Goal: Information Seeking & Learning: Learn about a topic

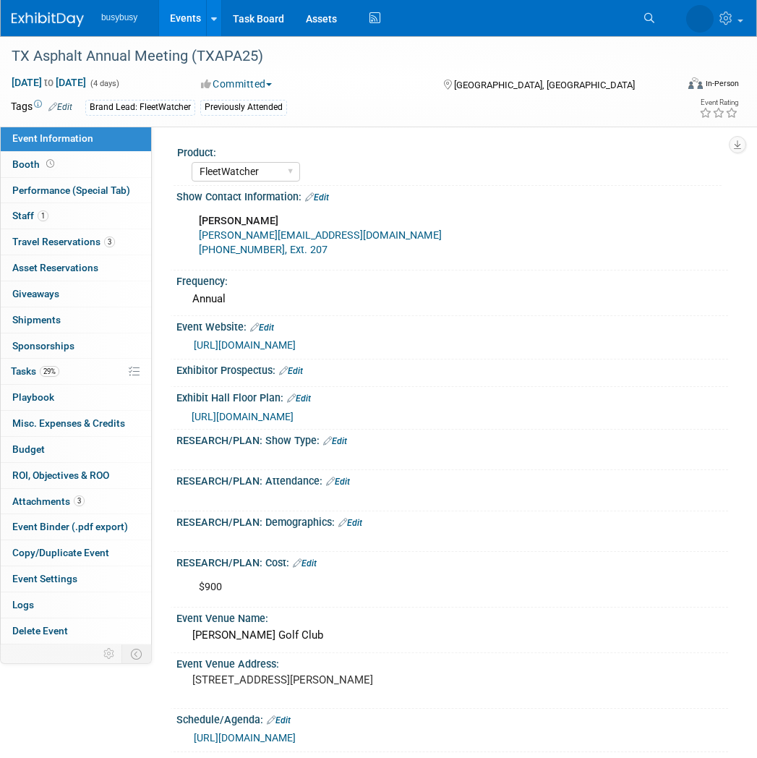
select select "FleetWatcher"
select select "Member"
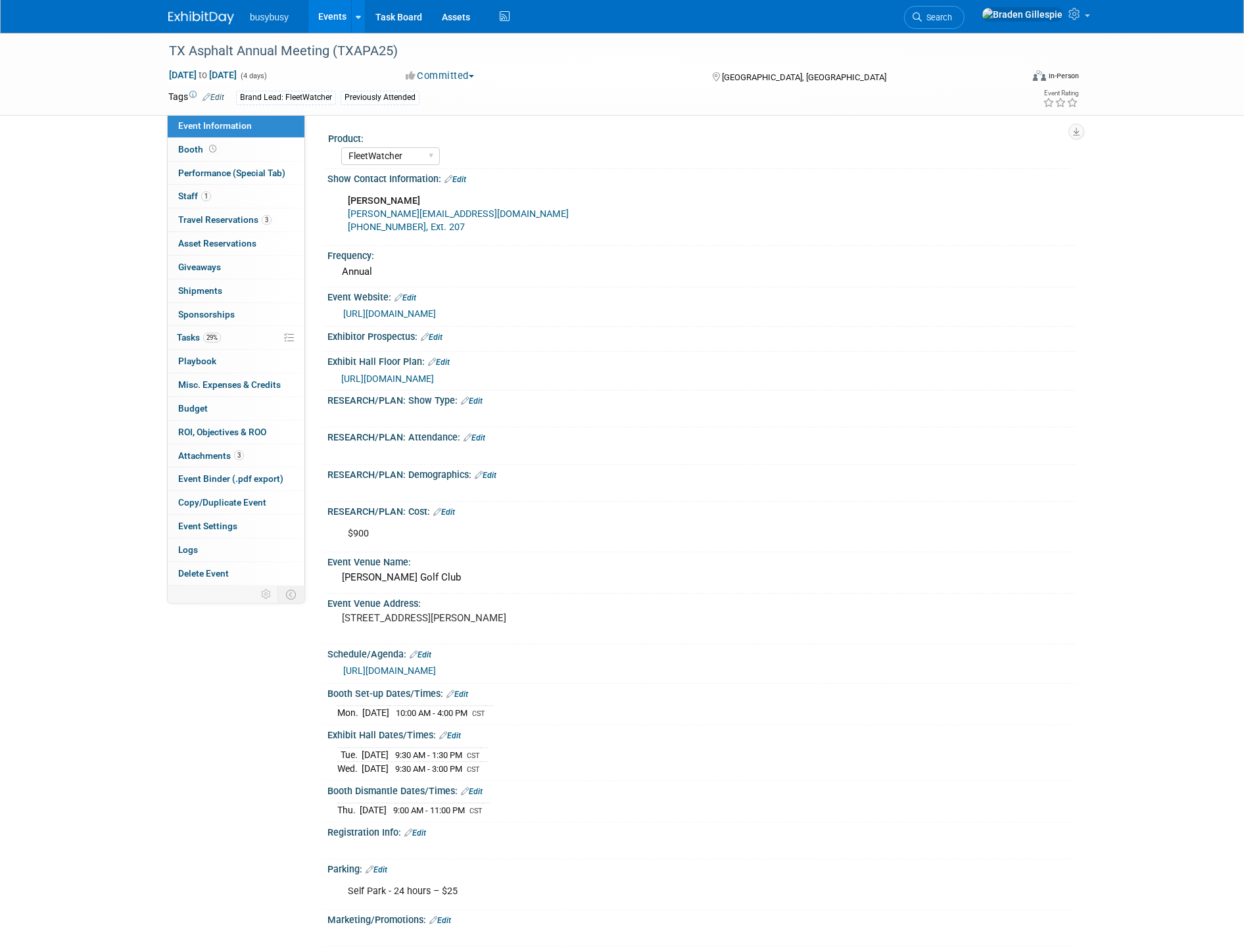
click at [196, 20] on img at bounding box center [201, 17] width 65 height 13
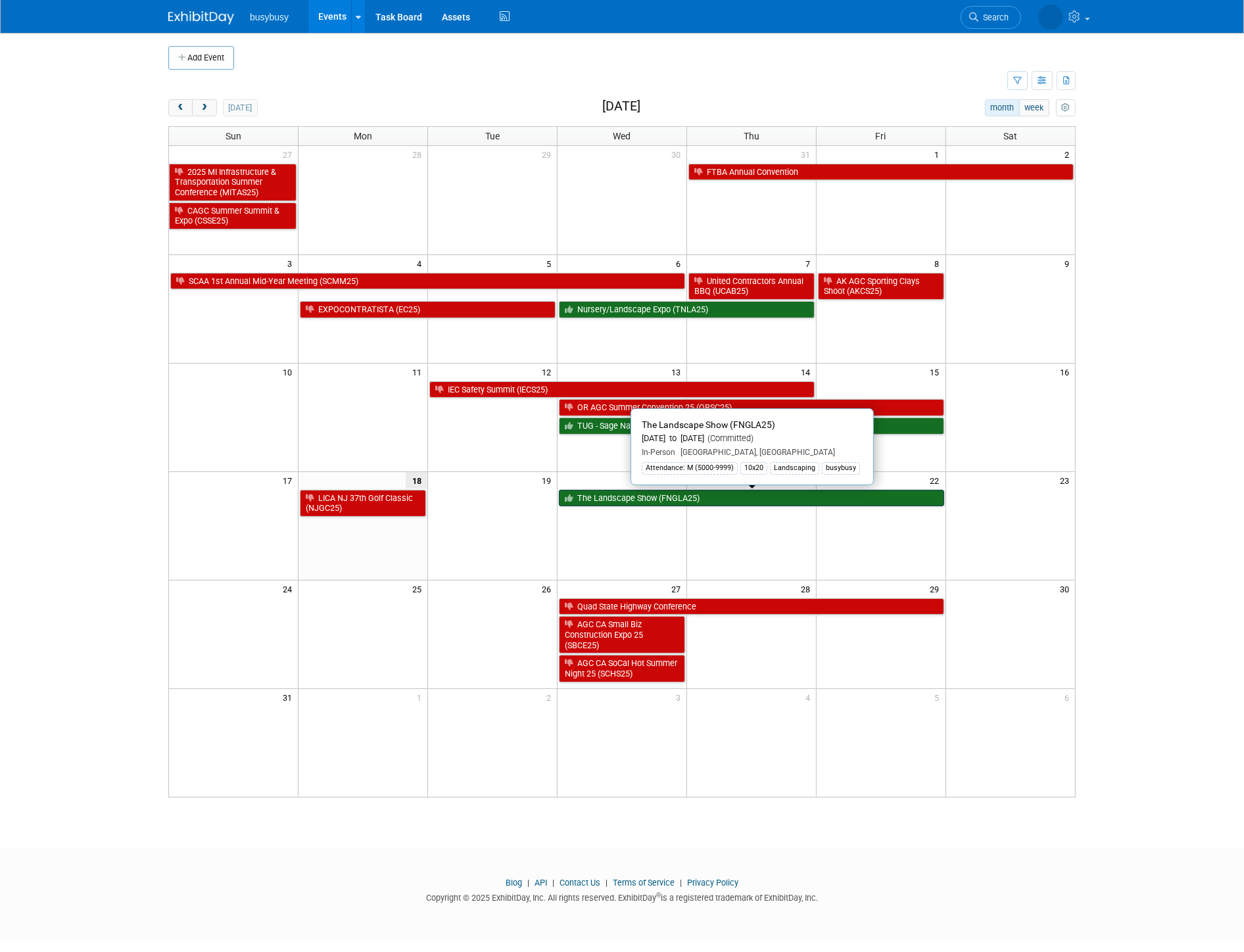
click at [649, 503] on link "The Landscape Show (FNGLA25)" at bounding box center [752, 498] width 386 height 17
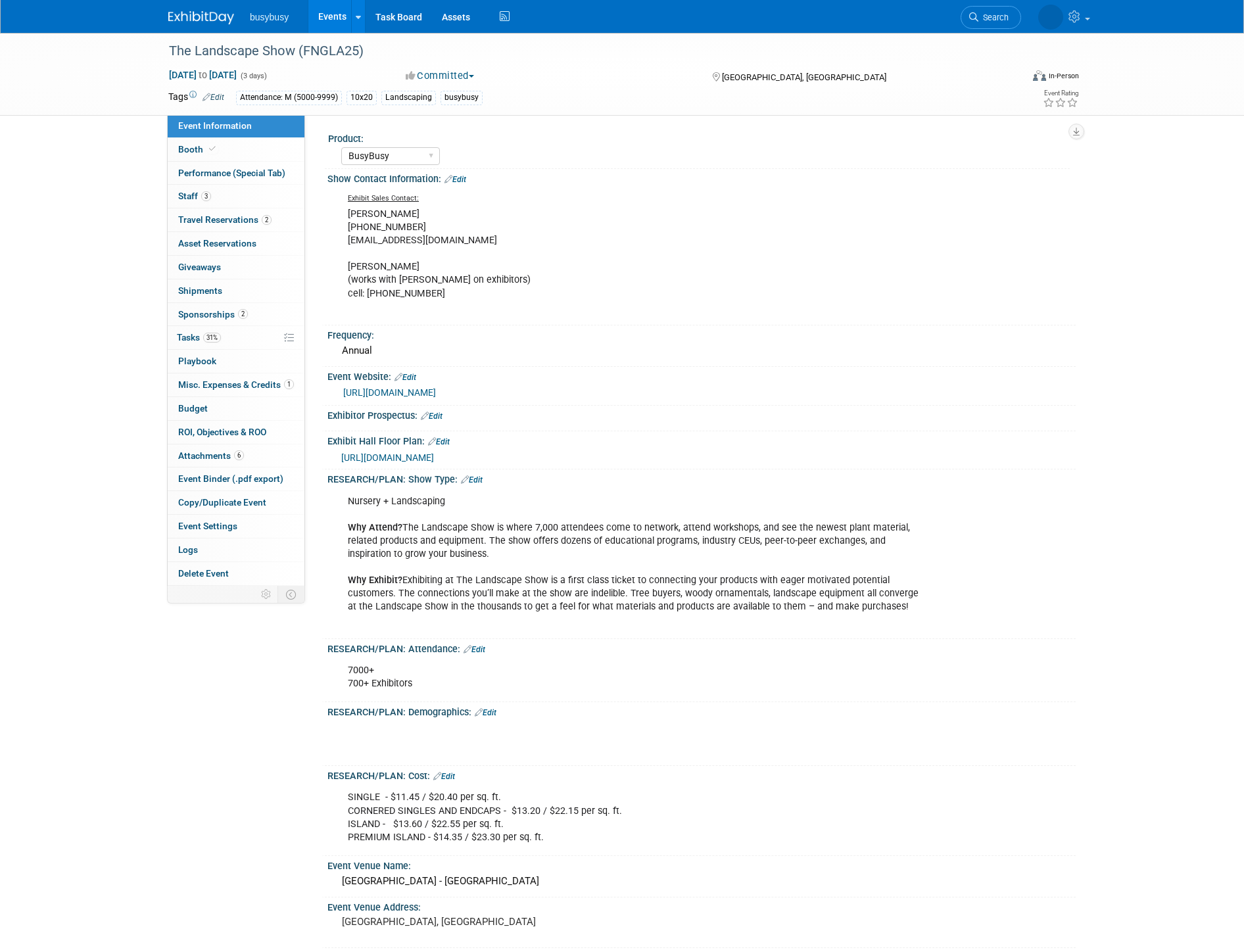
select select "BusyBusy"
click at [241, 222] on span "Travel Reservations 2" at bounding box center [225, 220] width 94 height 11
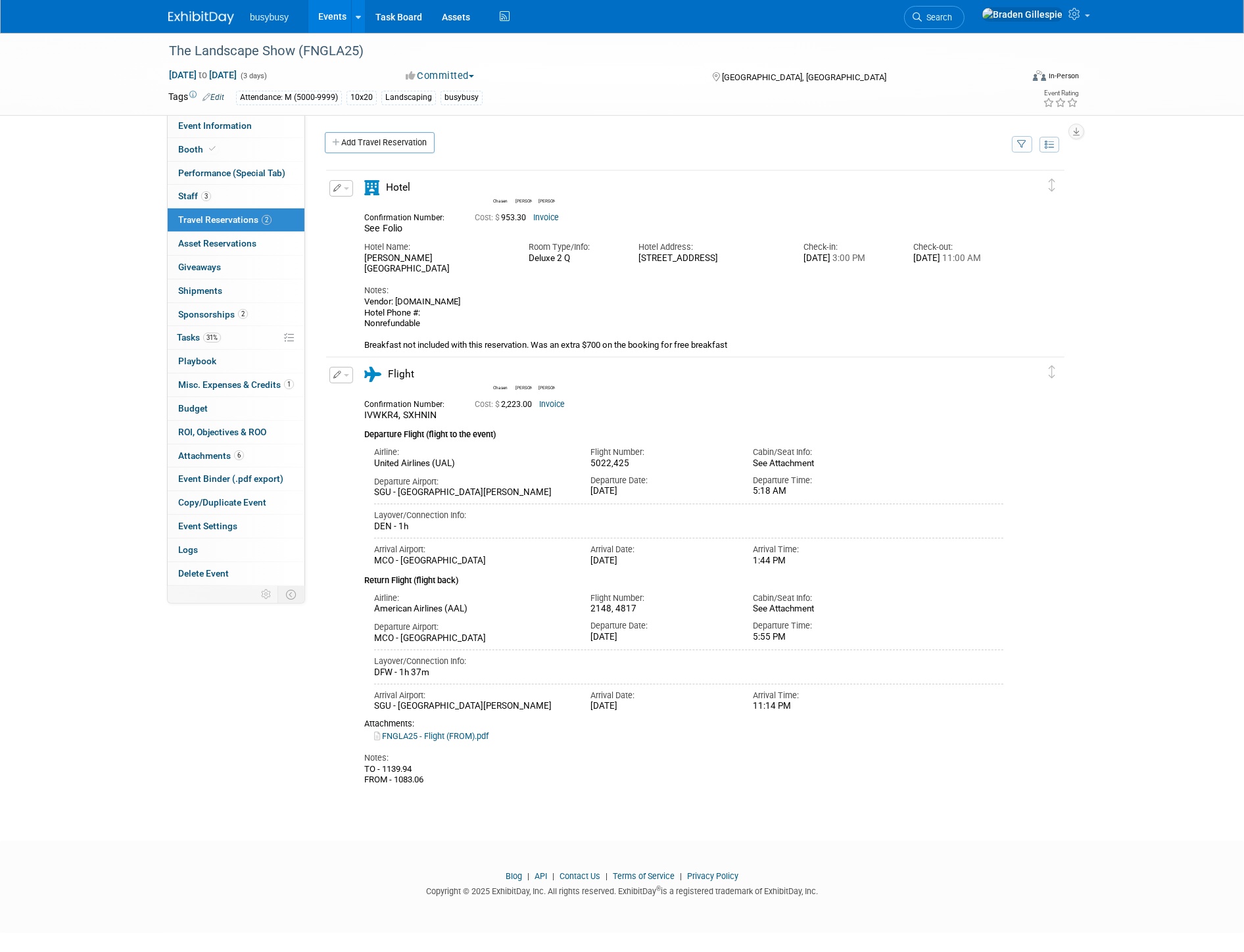
click at [201, 20] on img at bounding box center [201, 17] width 65 height 13
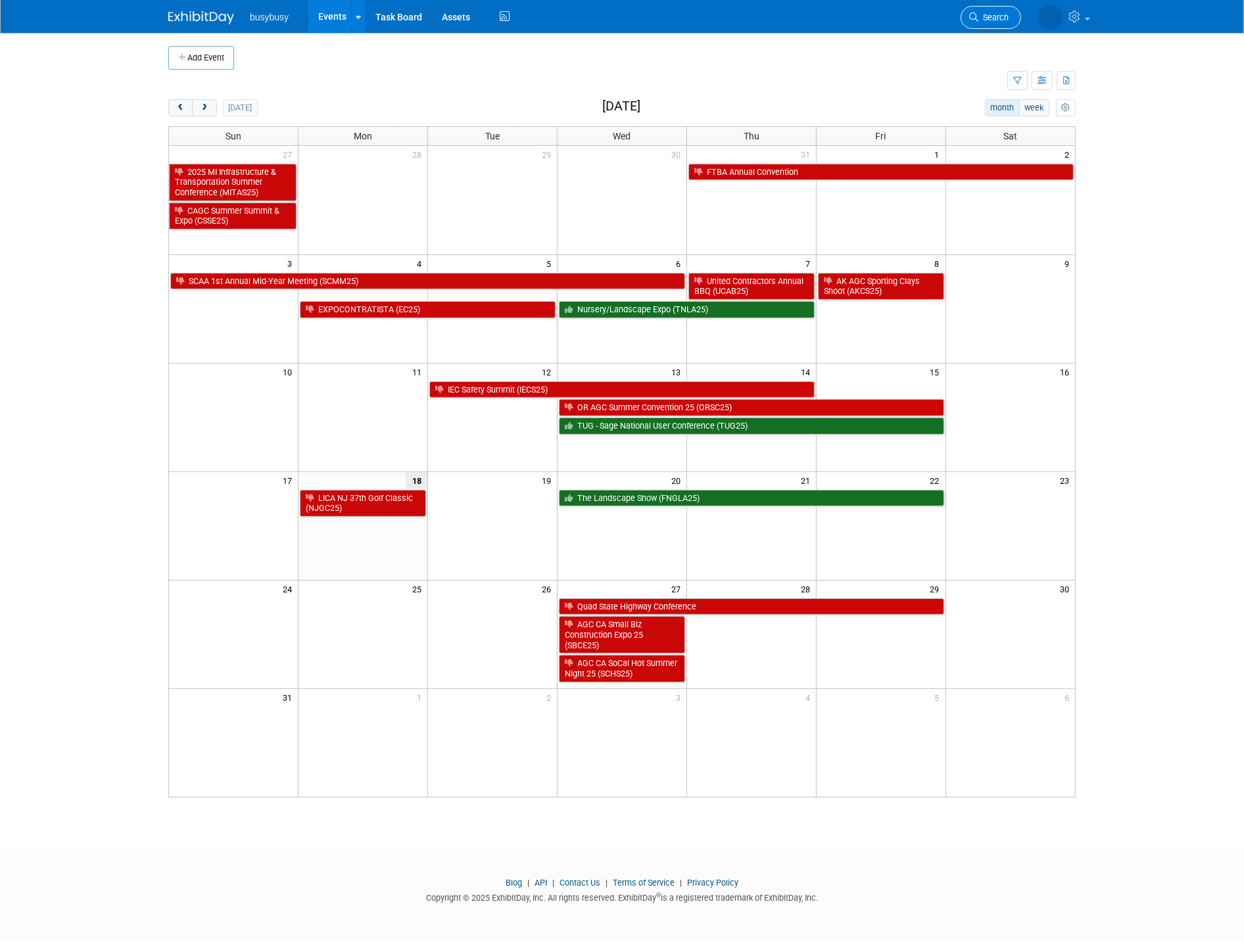
click at [993, 22] on link "Search" at bounding box center [990, 17] width 61 height 23
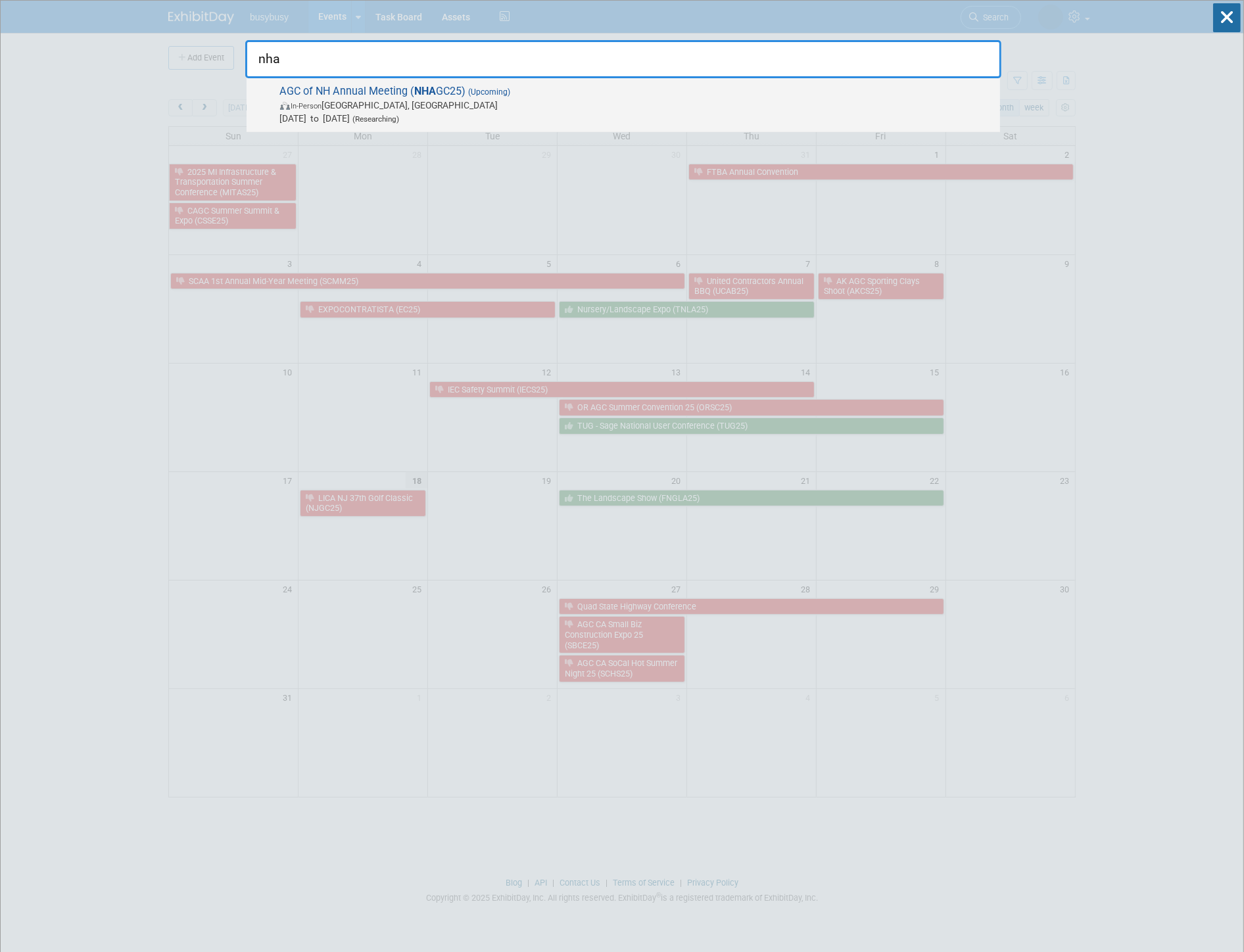
type input "nha"
click at [466, 105] on span "In-Person Concord, NH" at bounding box center [637, 105] width 713 height 13
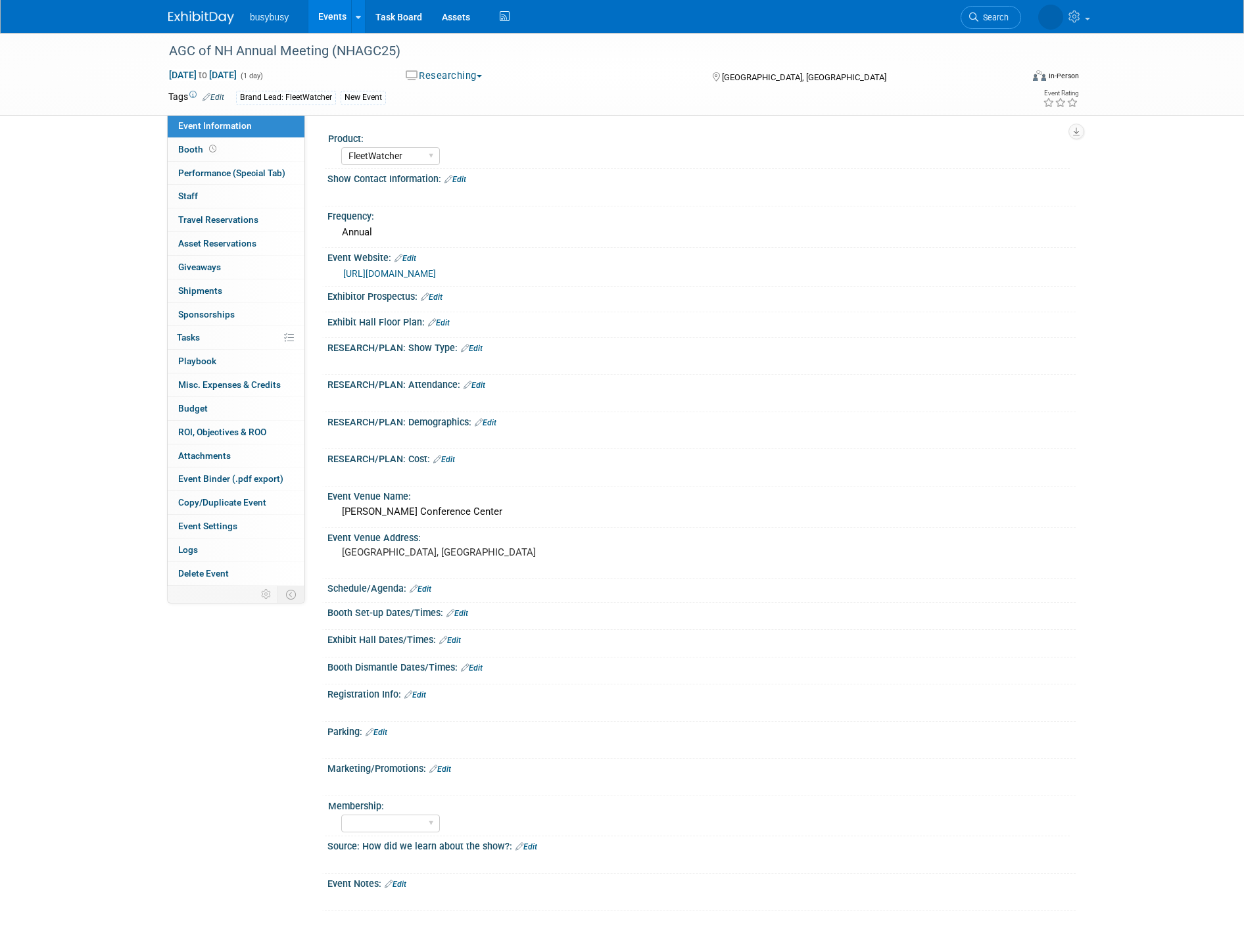
select select "FleetWatcher"
click at [386, 274] on link "https://agcnh.org/events/" at bounding box center [389, 274] width 93 height 11
click at [268, 50] on div "AGC of NH Annual Meeting (NHAGC25)" at bounding box center [583, 51] width 837 height 24
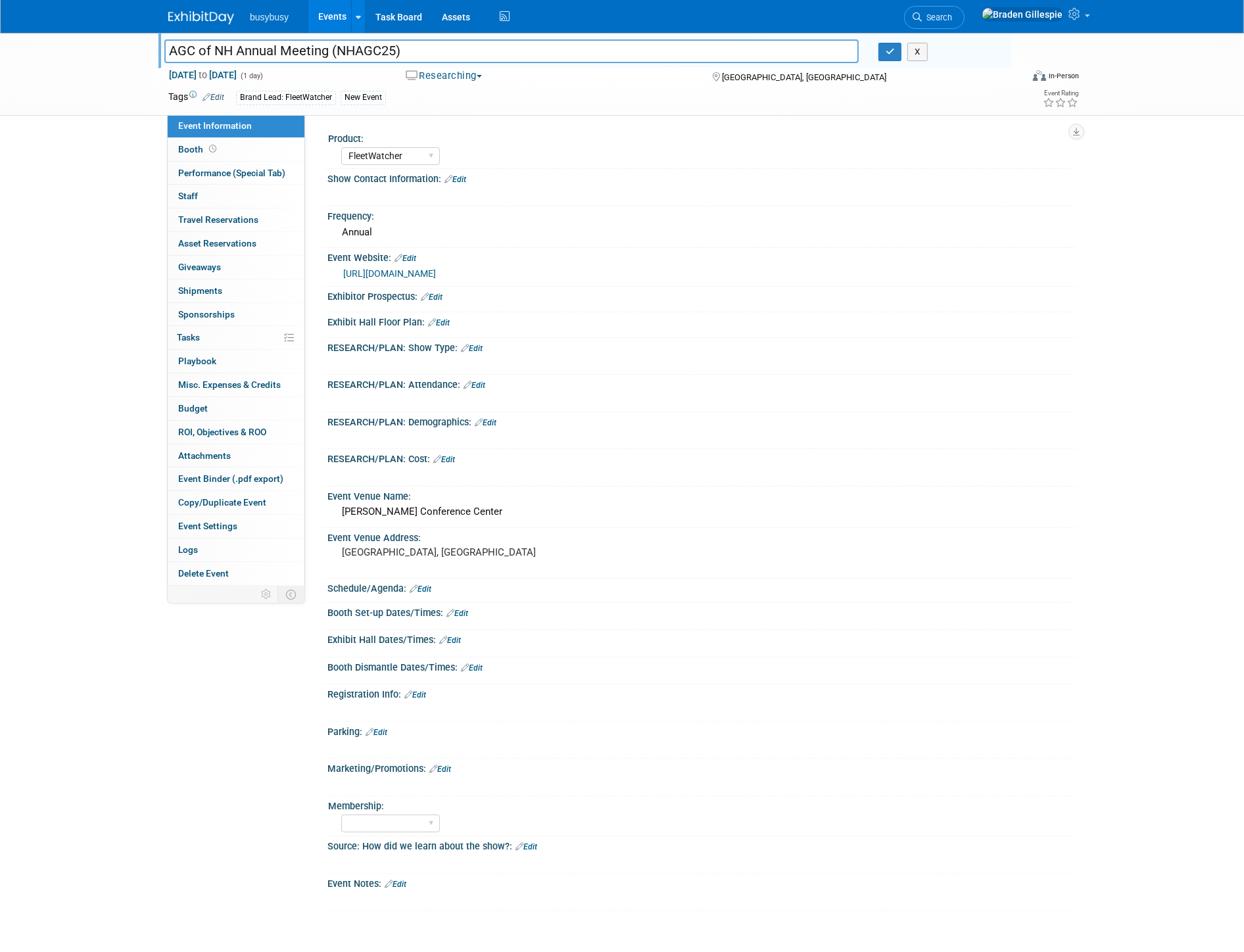
click at [236, 49] on input "AGC of NH Annual Meeting (NHAGC25)" at bounding box center [511, 50] width 694 height 23
click at [965, 11] on link "Search" at bounding box center [934, 17] width 61 height 23
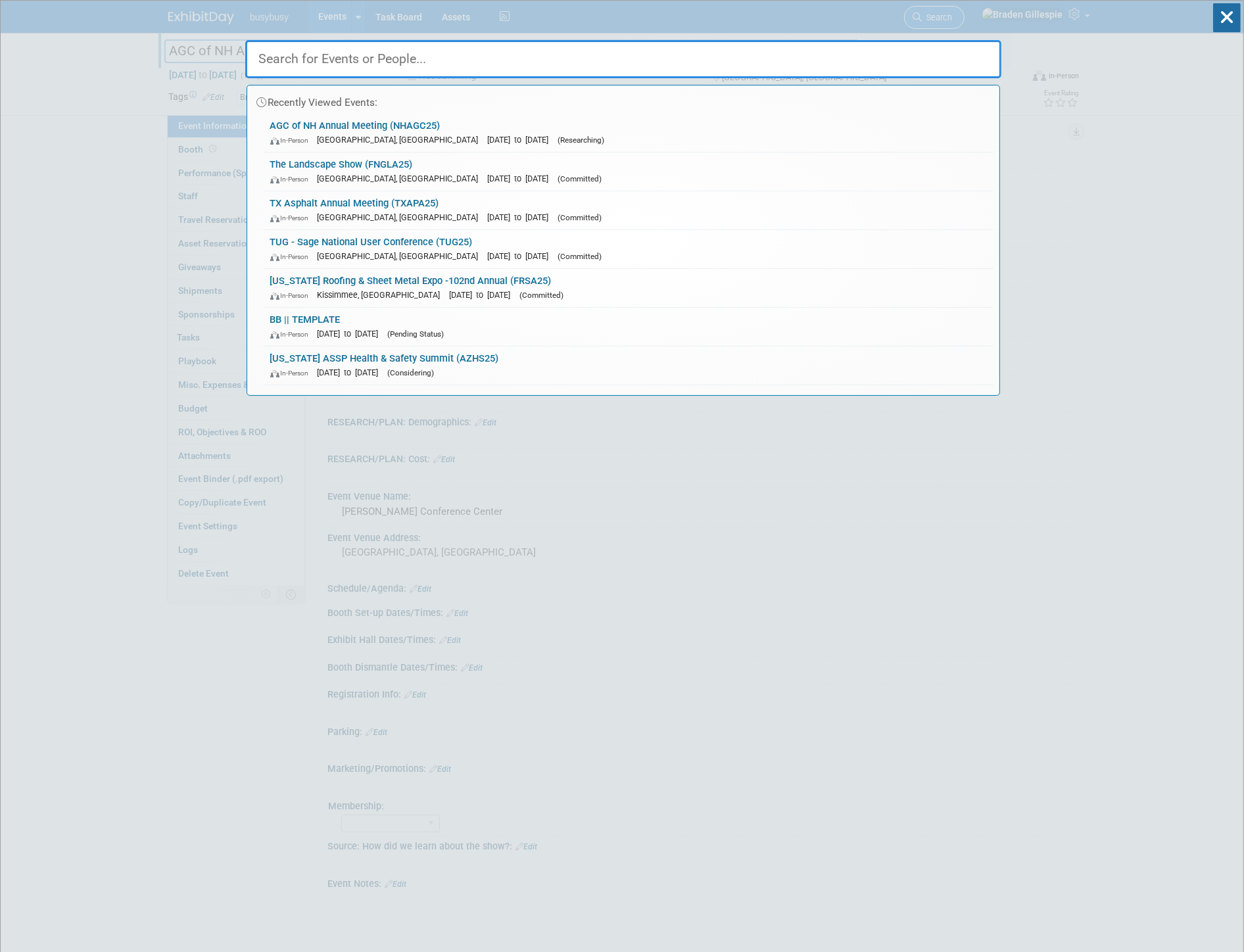
type input "y"
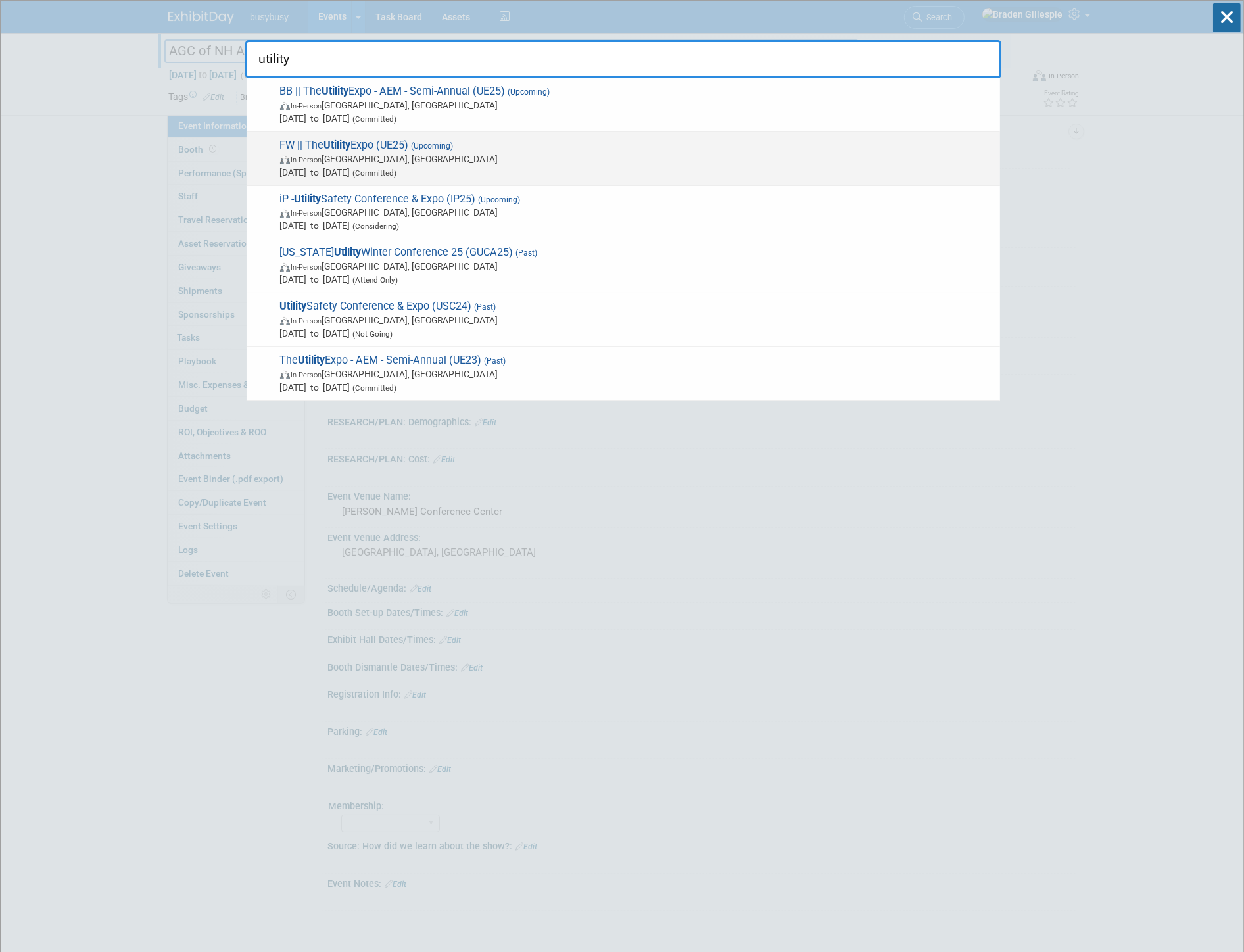
type input "utility"
click at [419, 153] on span "In-Person Louisville, KY" at bounding box center [637, 159] width 713 height 13
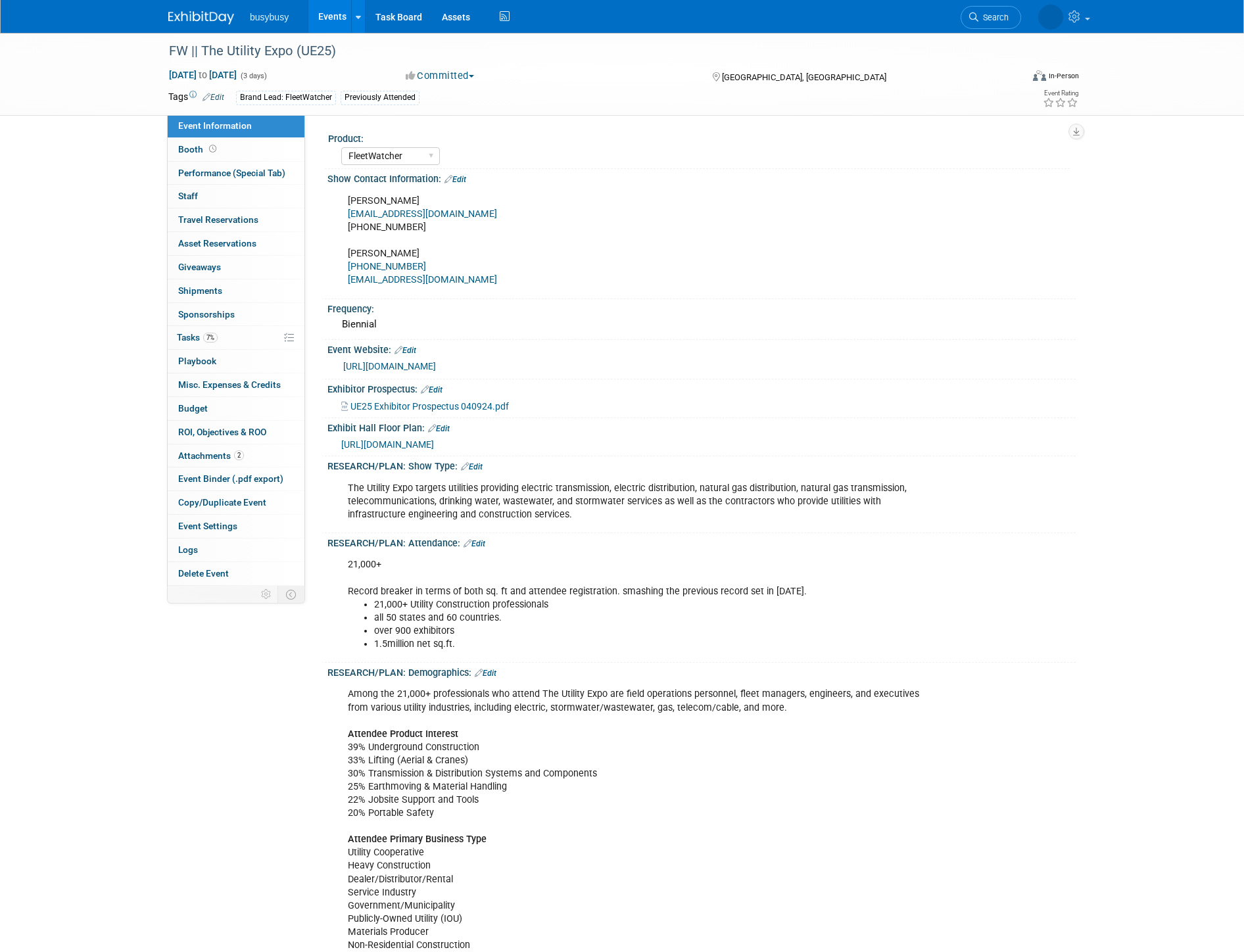
select select "FleetWatcher"
select select "Member"
click at [189, 10] on link at bounding box center [209, 12] width 82 height 11
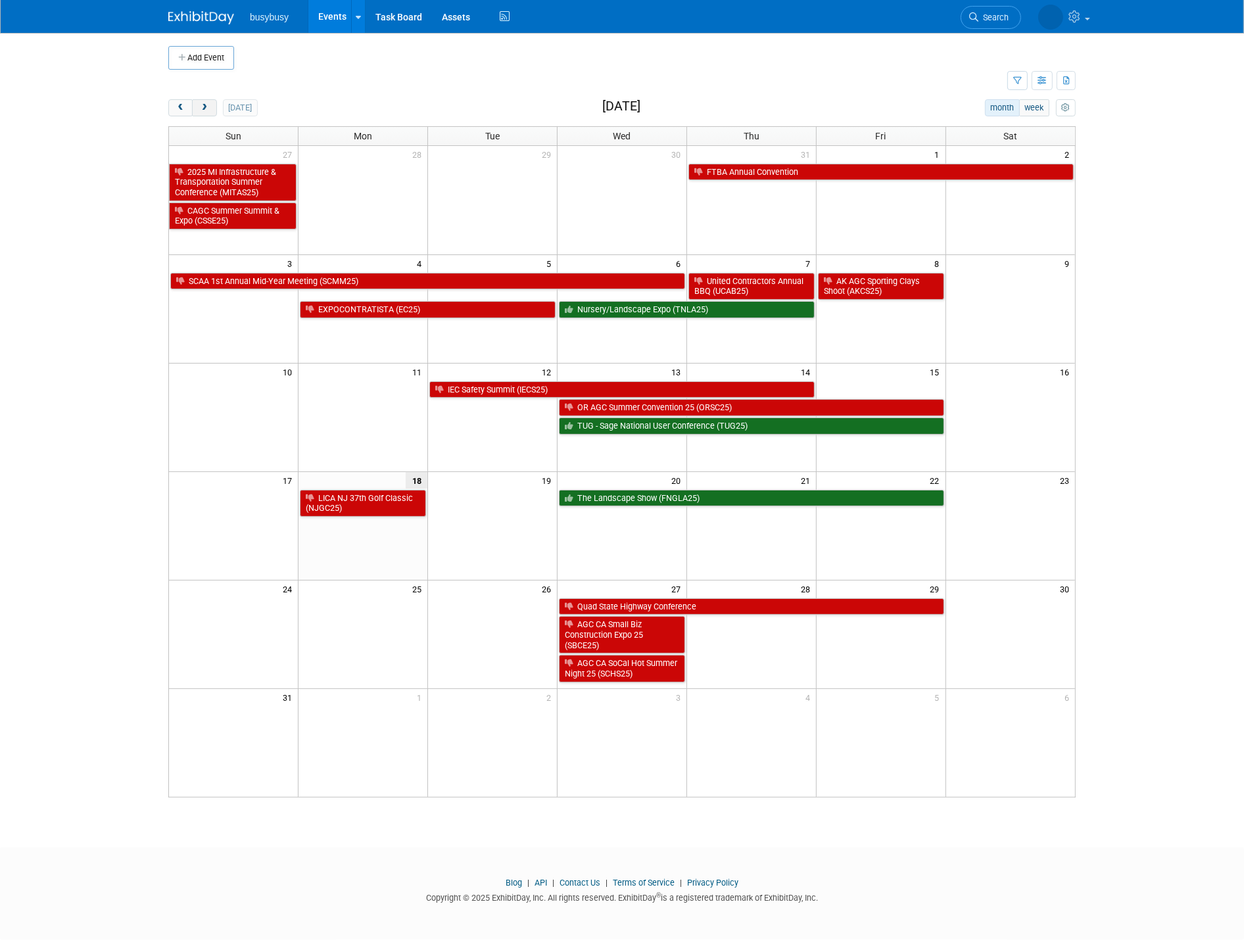
click at [204, 110] on span "next" at bounding box center [204, 107] width 10 height 8
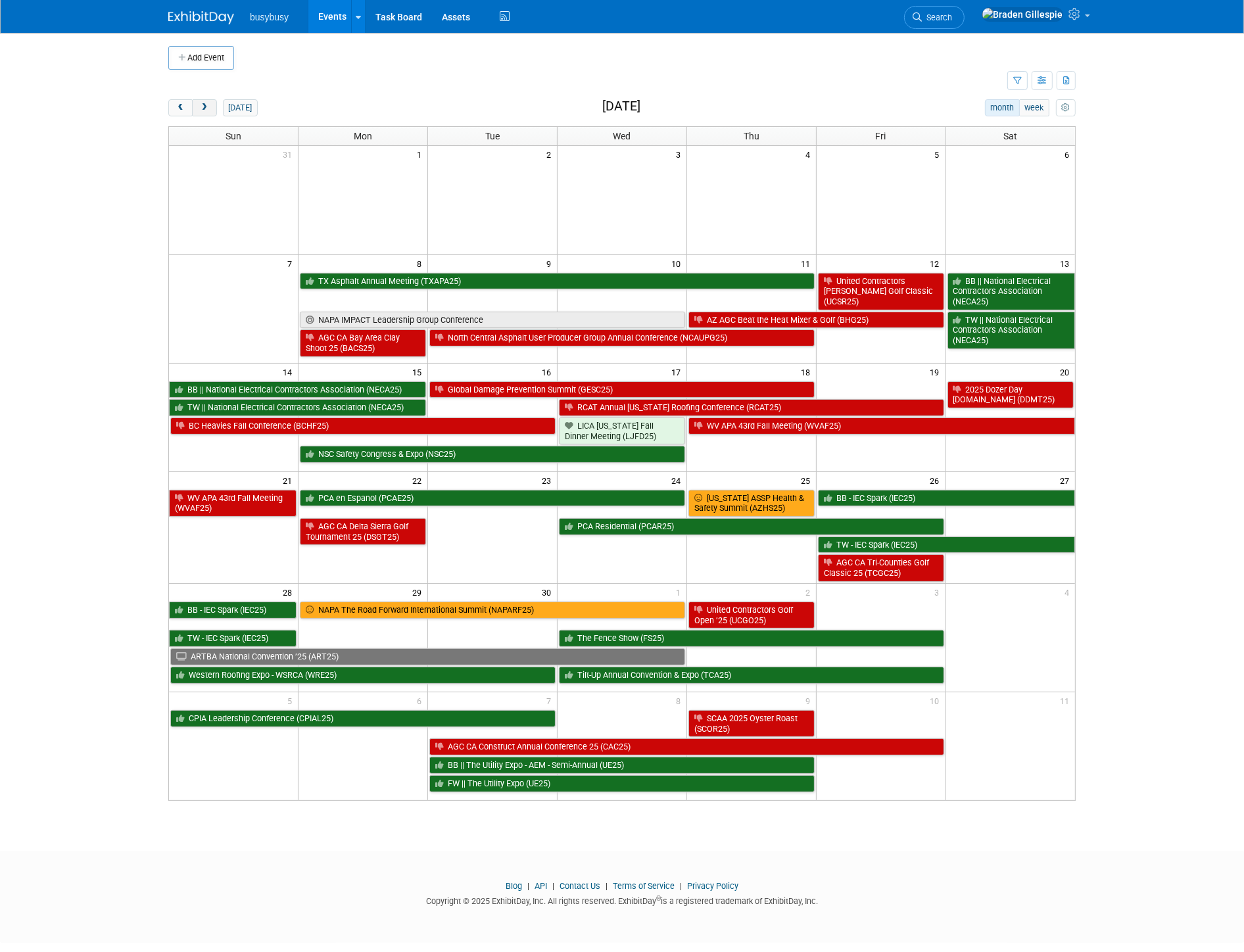
click at [213, 108] on button "next" at bounding box center [204, 107] width 25 height 17
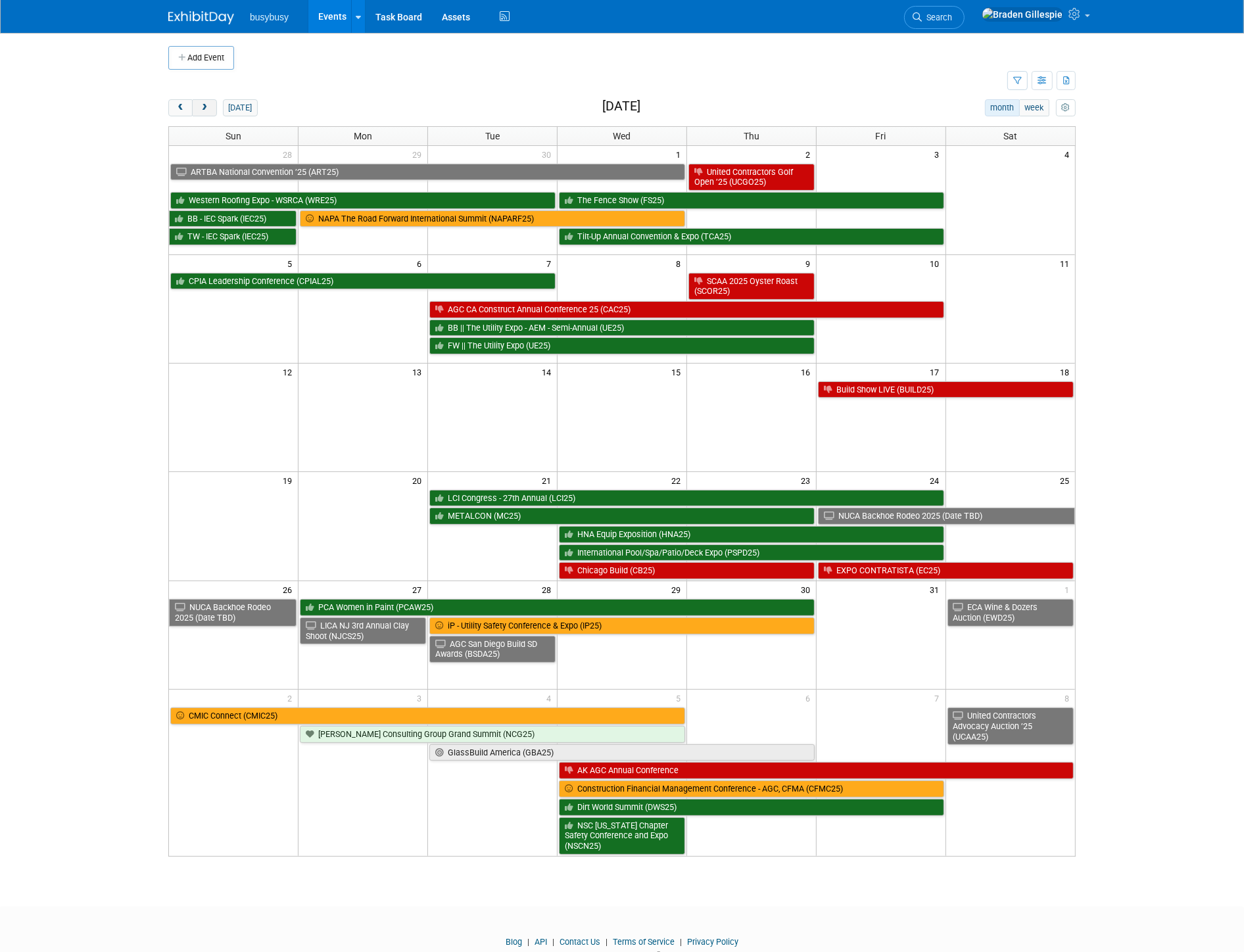
click at [213, 108] on button "next" at bounding box center [204, 107] width 25 height 17
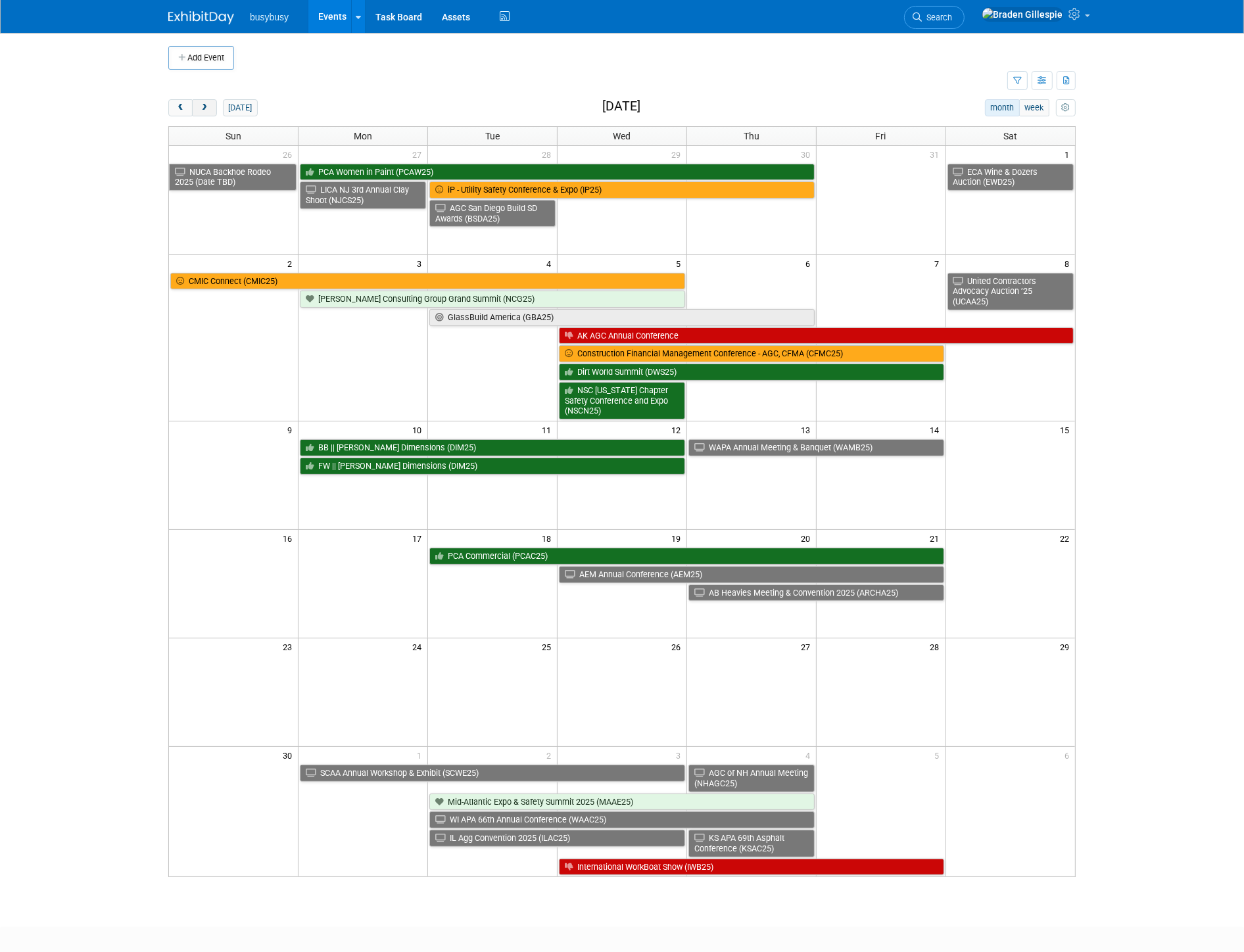
click at [213, 108] on button "next" at bounding box center [204, 107] width 25 height 17
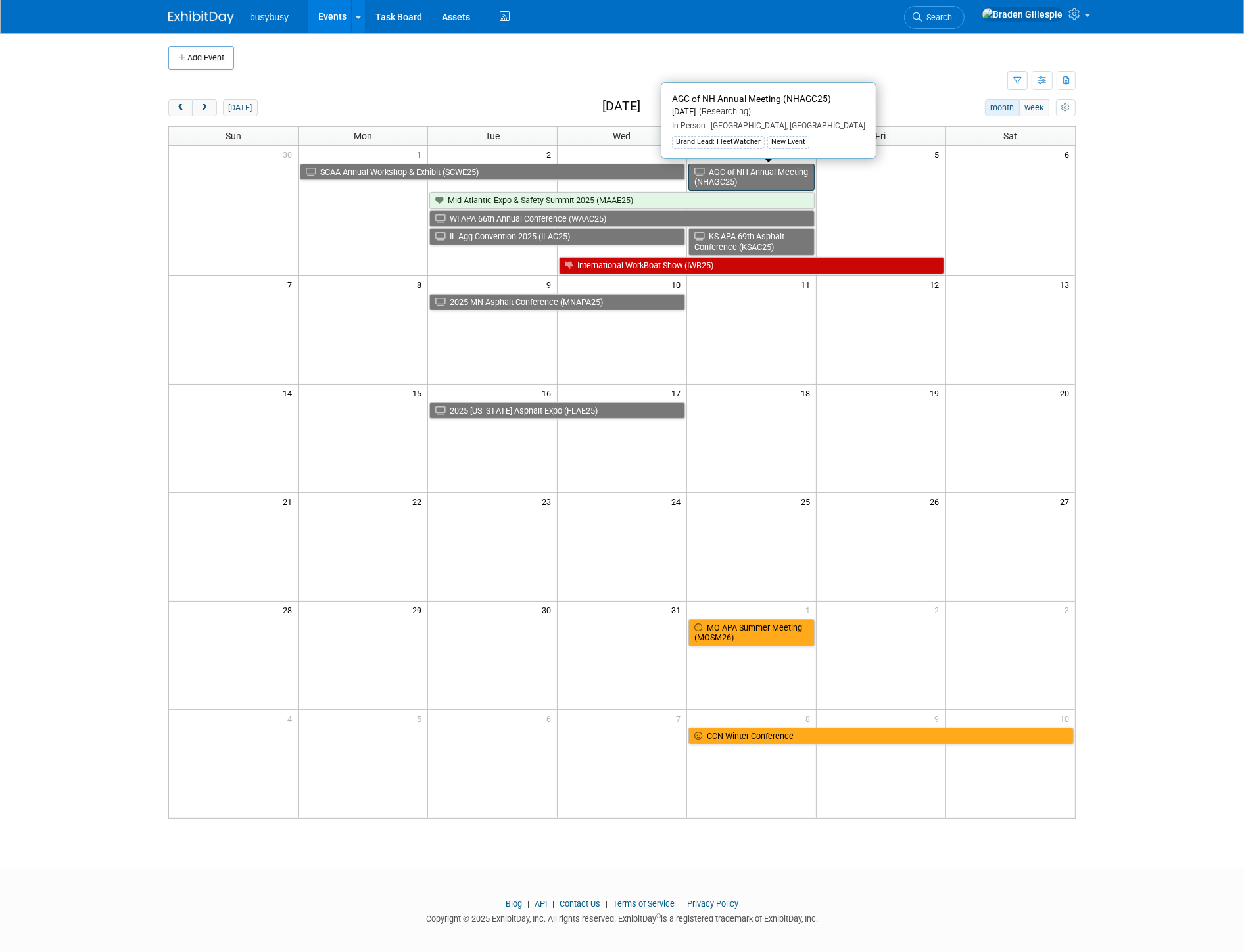
click at [747, 182] on link "AGC of NH Annual Meeting (NHAGC25)" at bounding box center [751, 177] width 126 height 27
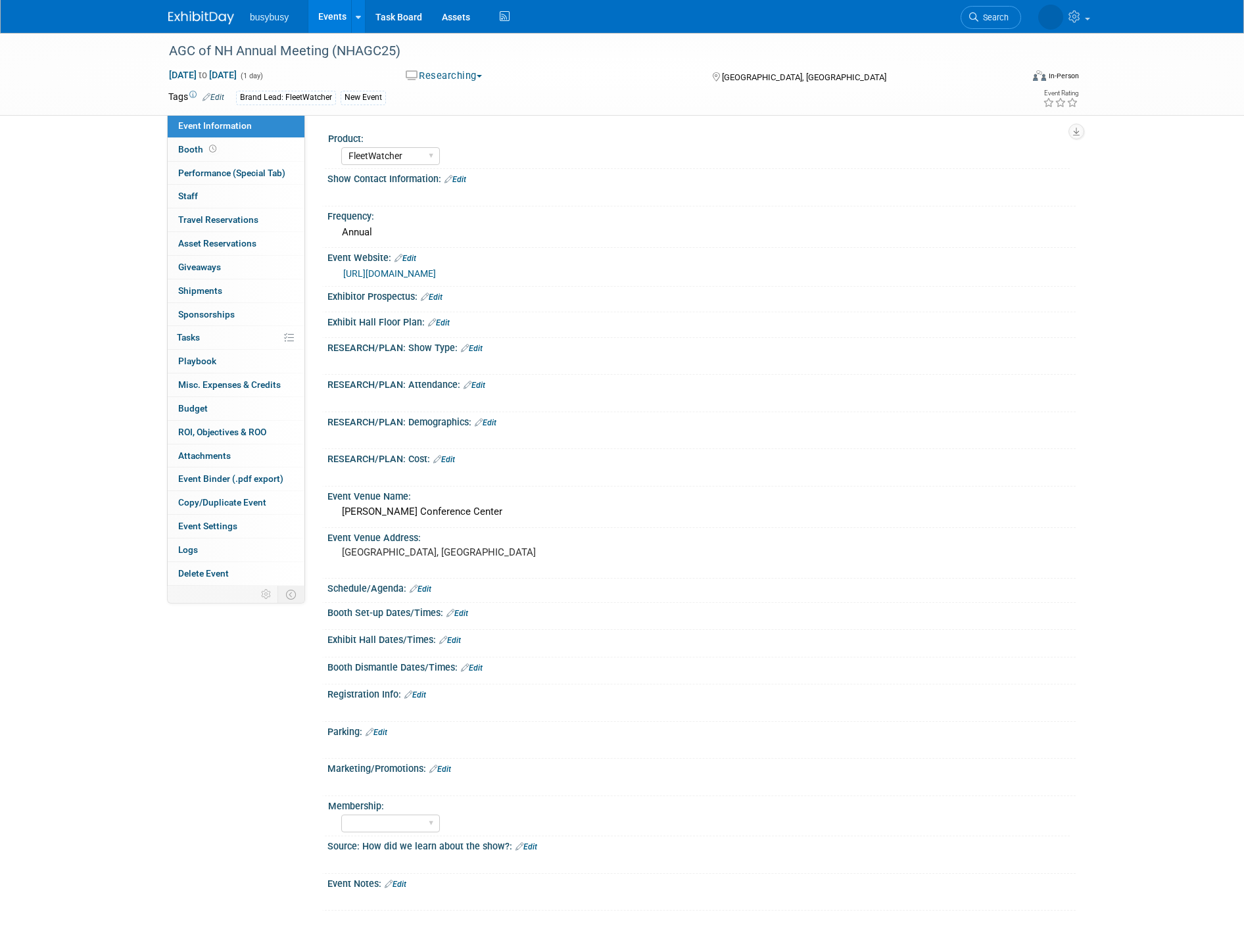
select select "FleetWatcher"
click at [388, 274] on link "https://agcnh.org/events/" at bounding box center [389, 274] width 93 height 11
click at [215, 15] on img at bounding box center [201, 17] width 65 height 13
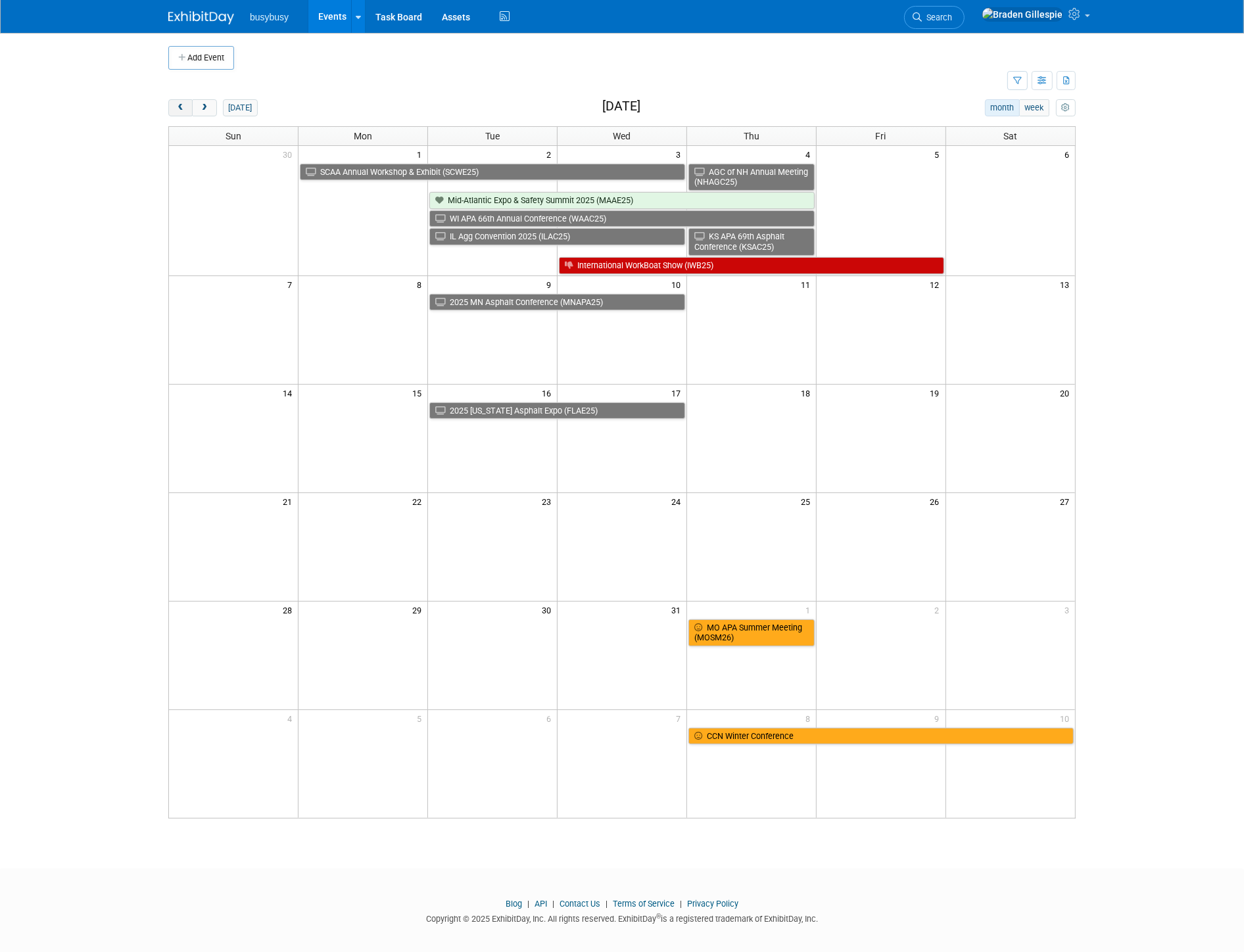
click at [185, 105] on span "prev" at bounding box center [180, 107] width 10 height 8
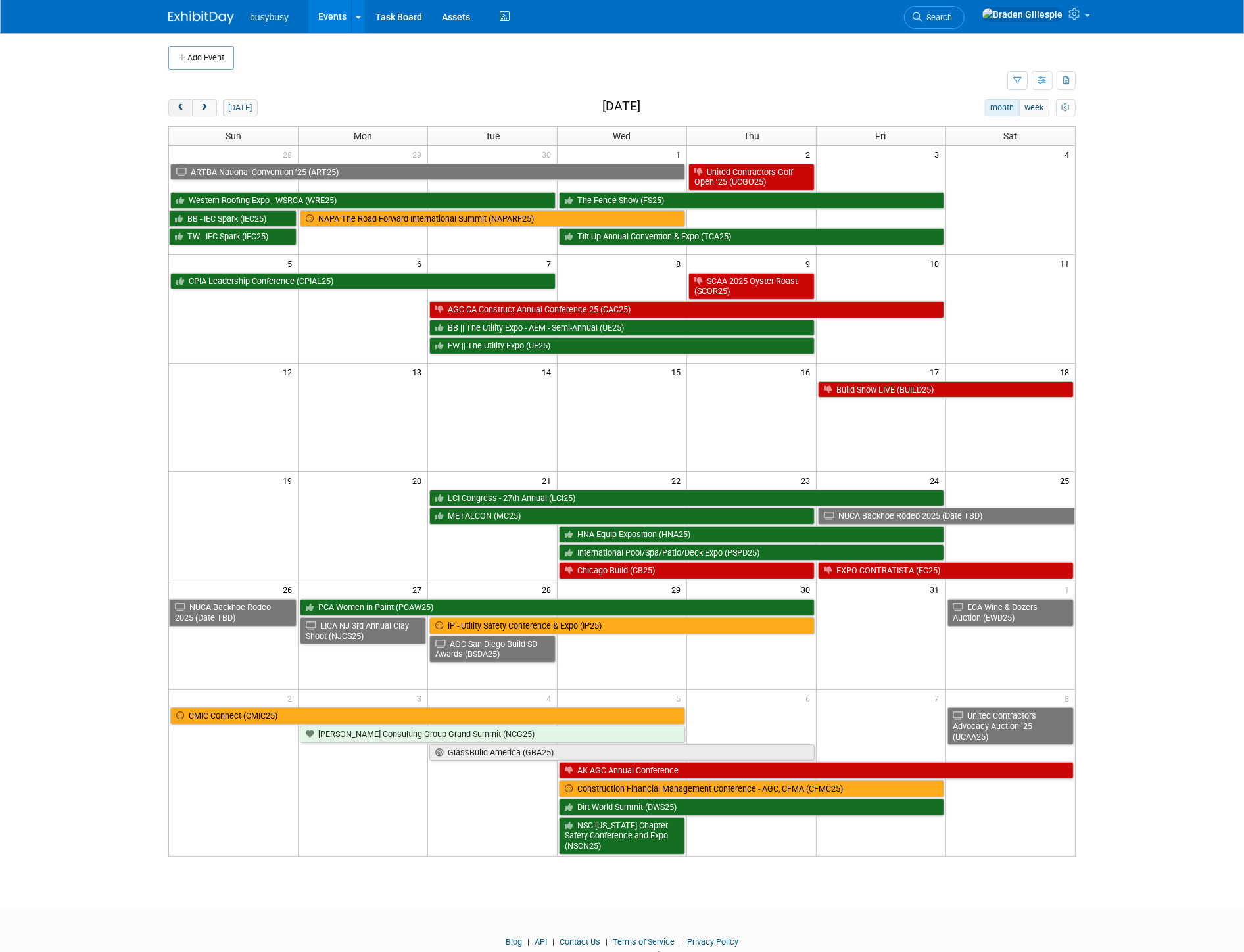
click at [185, 105] on span "prev" at bounding box center [180, 107] width 10 height 8
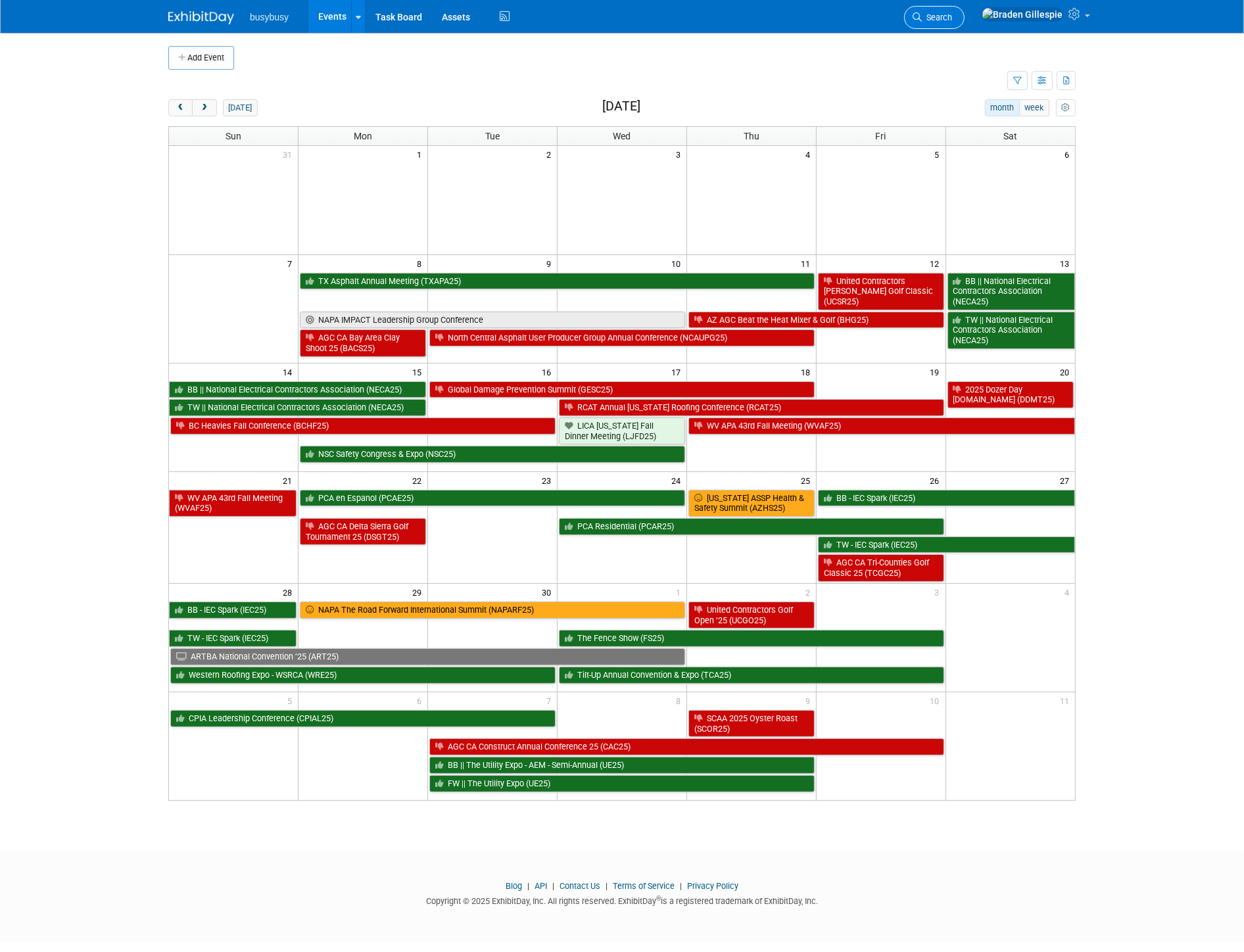
click at [952, 15] on span "Search" at bounding box center [937, 17] width 30 height 10
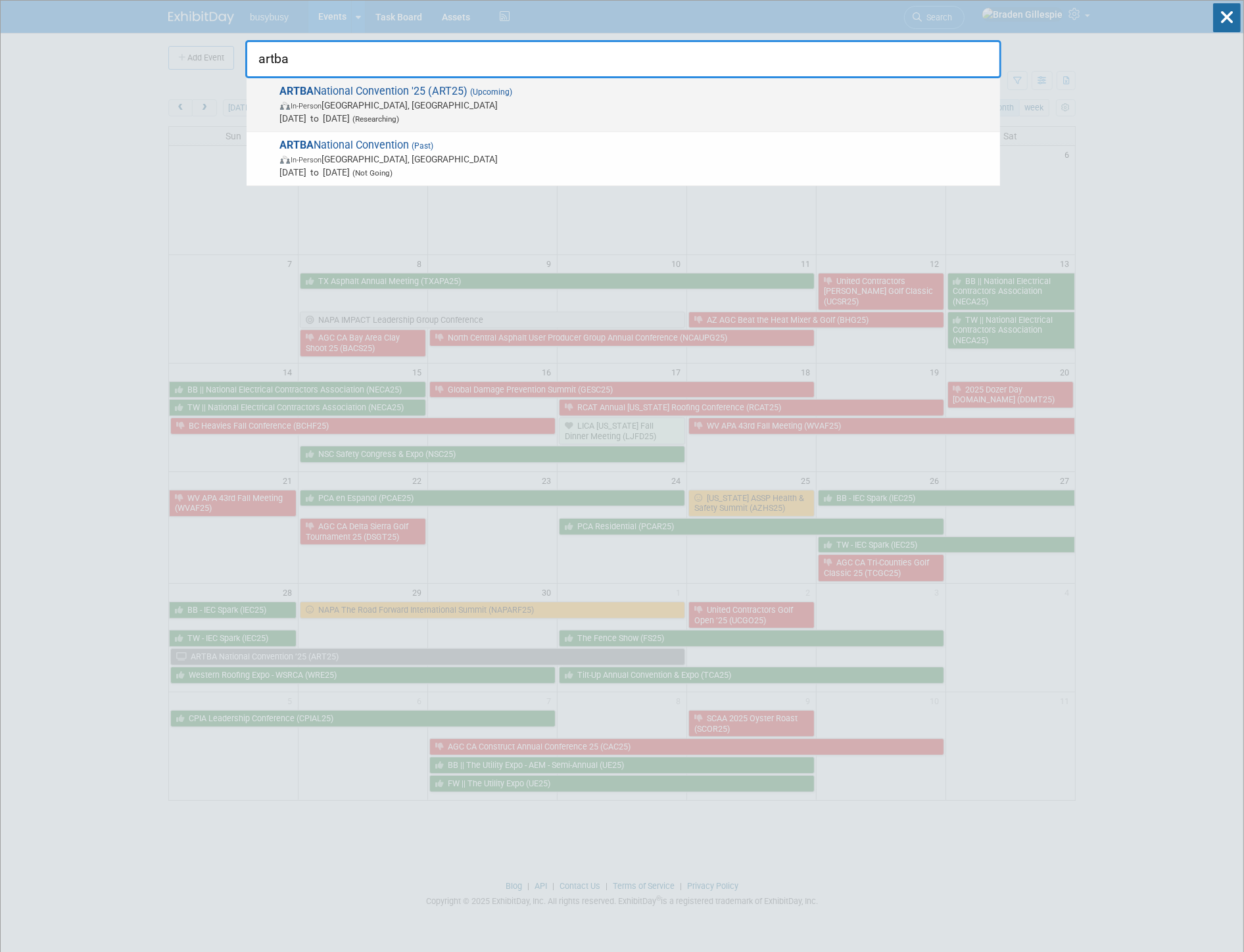
type input "artba"
click at [793, 100] on span "In-Person Irving, TX" at bounding box center [637, 105] width 713 height 13
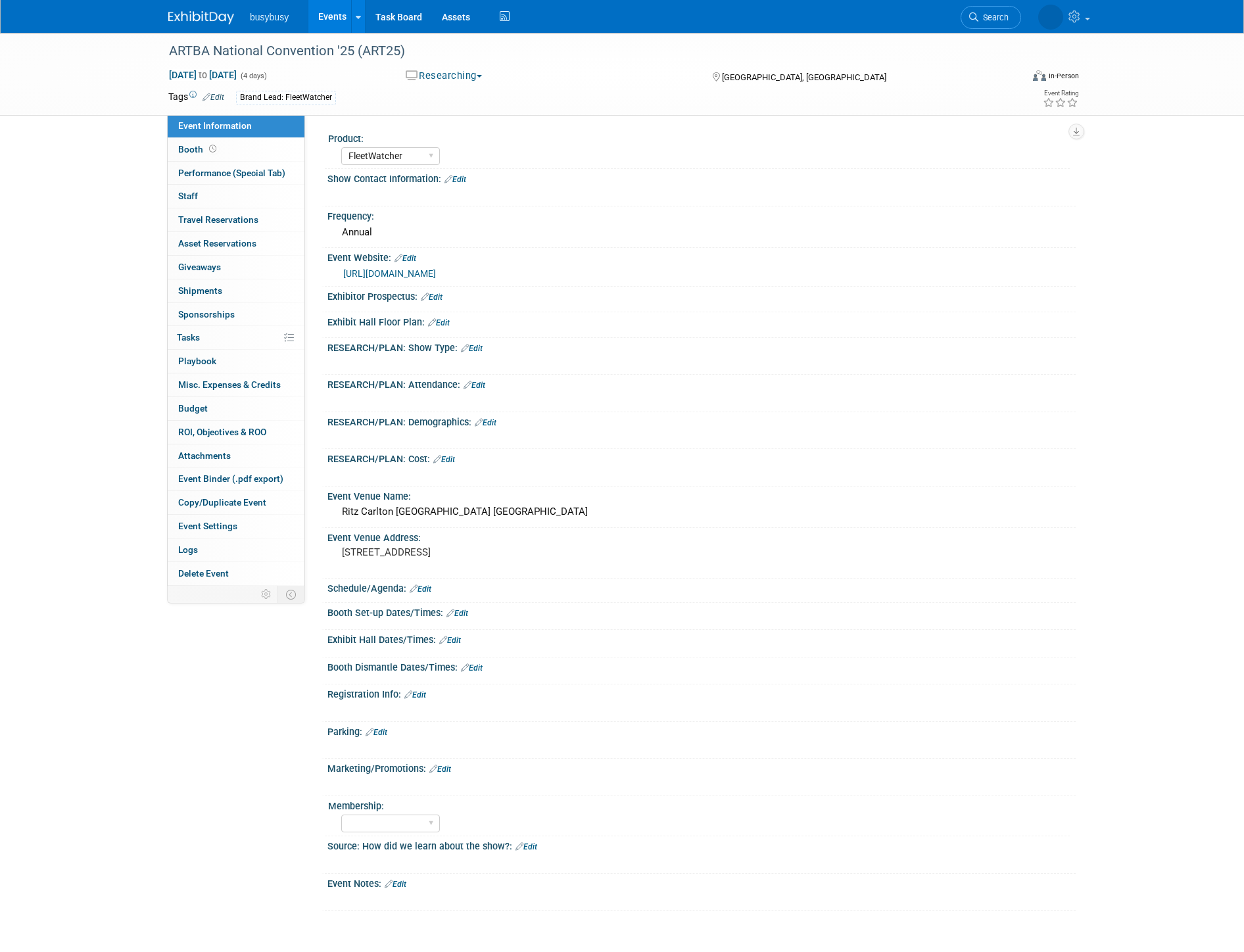
select select "FleetWatcher"
click at [192, 13] on img at bounding box center [201, 17] width 65 height 13
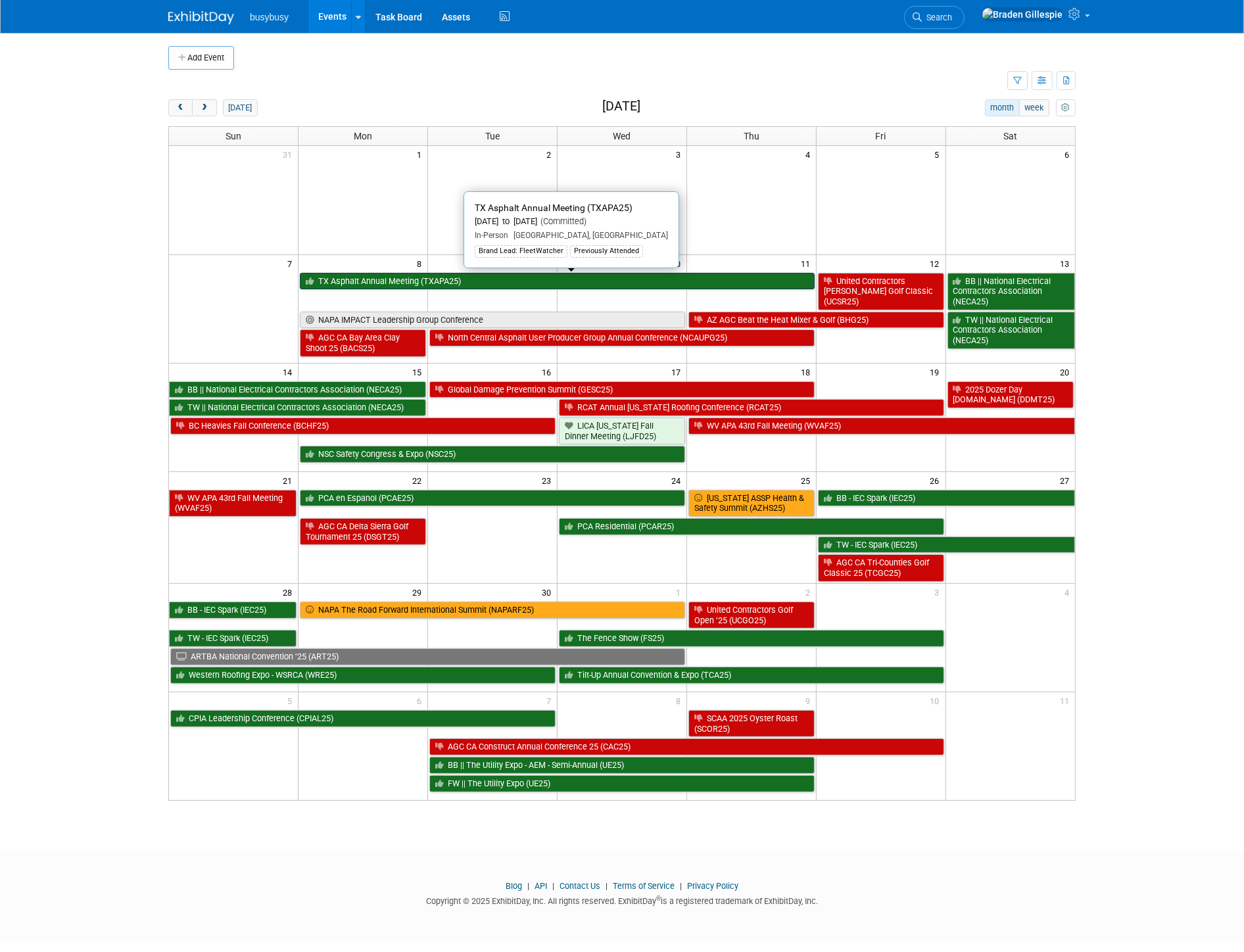
click at [478, 281] on link "TX Asphalt Annual Meeting (TXAPA25)" at bounding box center [557, 281] width 514 height 17
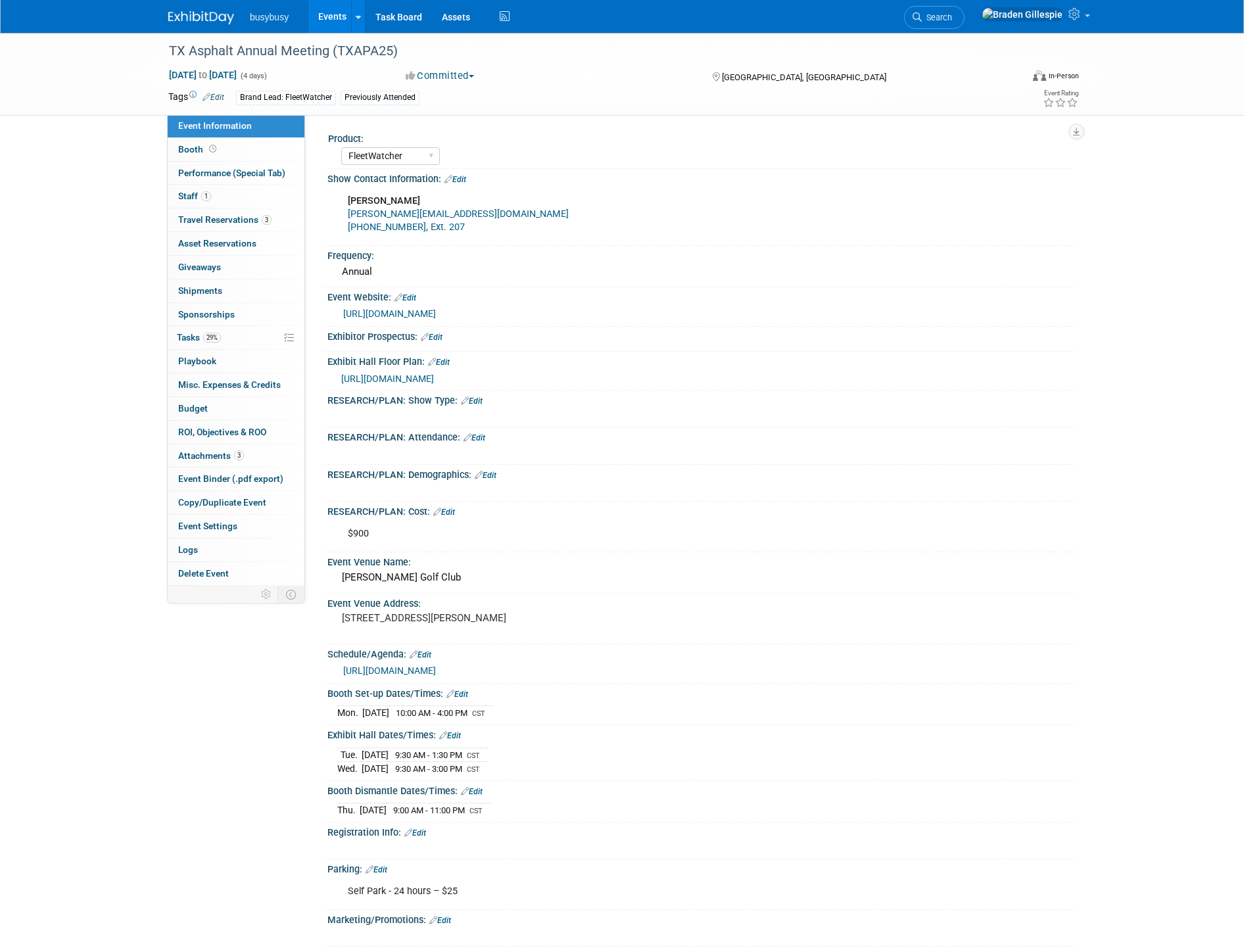
select select "FleetWatcher"
select select "Member"
click at [261, 198] on link "1 Staff 1" at bounding box center [236, 195] width 136 height 23
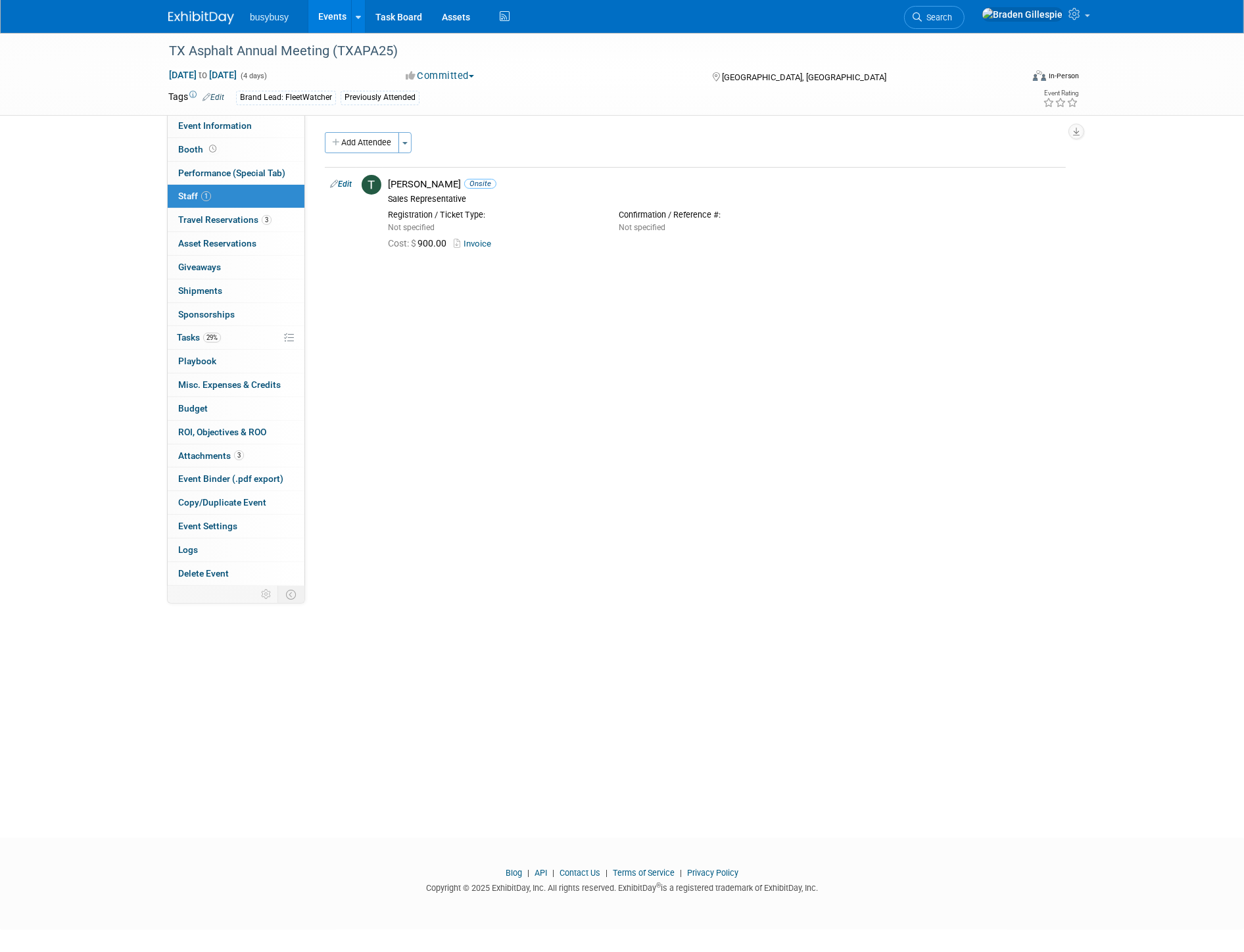
click at [207, 15] on img at bounding box center [201, 17] width 65 height 13
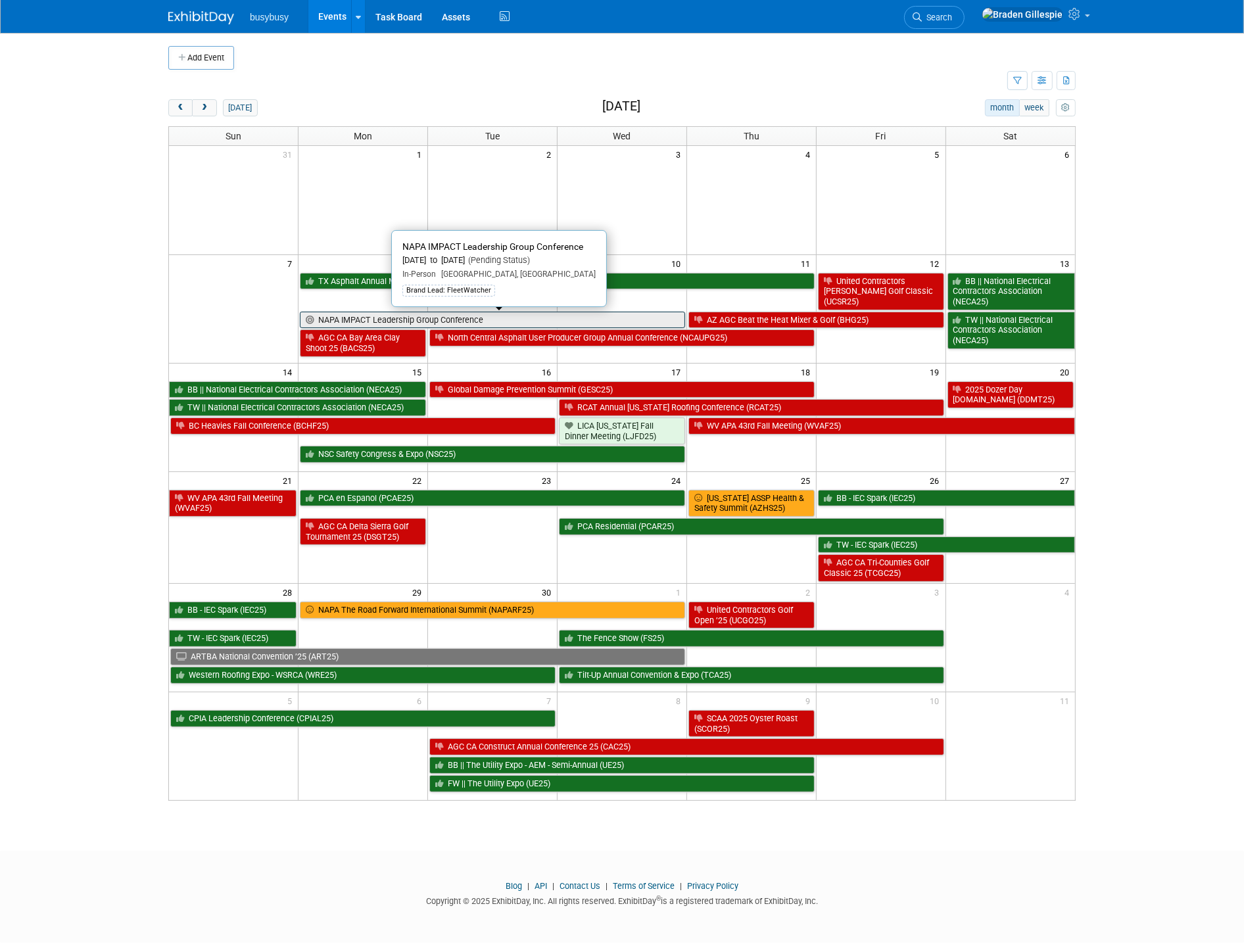
click at [452, 318] on link "NAPA IMPACT Leadership Group Conference" at bounding box center [493, 320] width 386 height 17
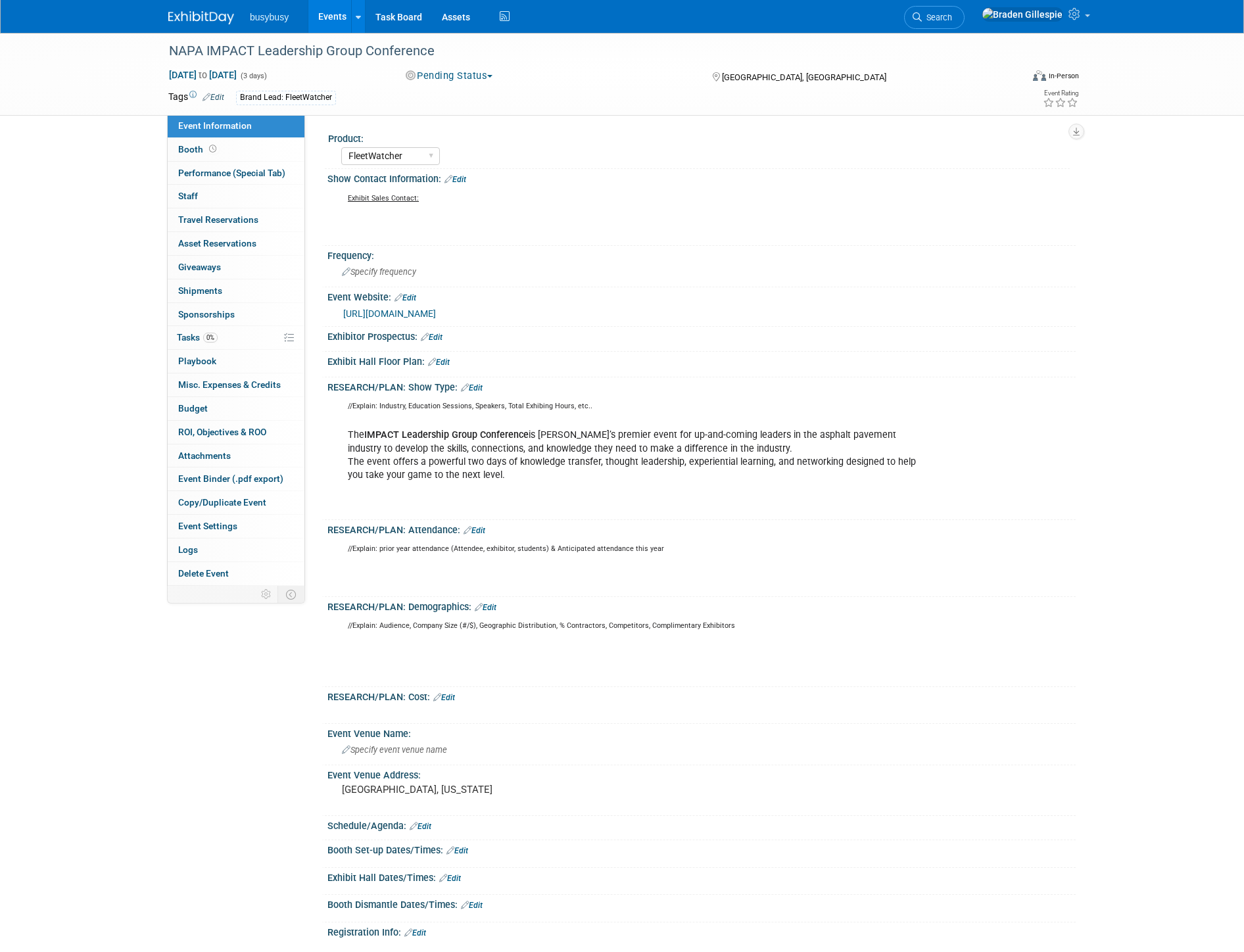
select select "FleetWatcher"
click at [206, 15] on img at bounding box center [201, 17] width 65 height 13
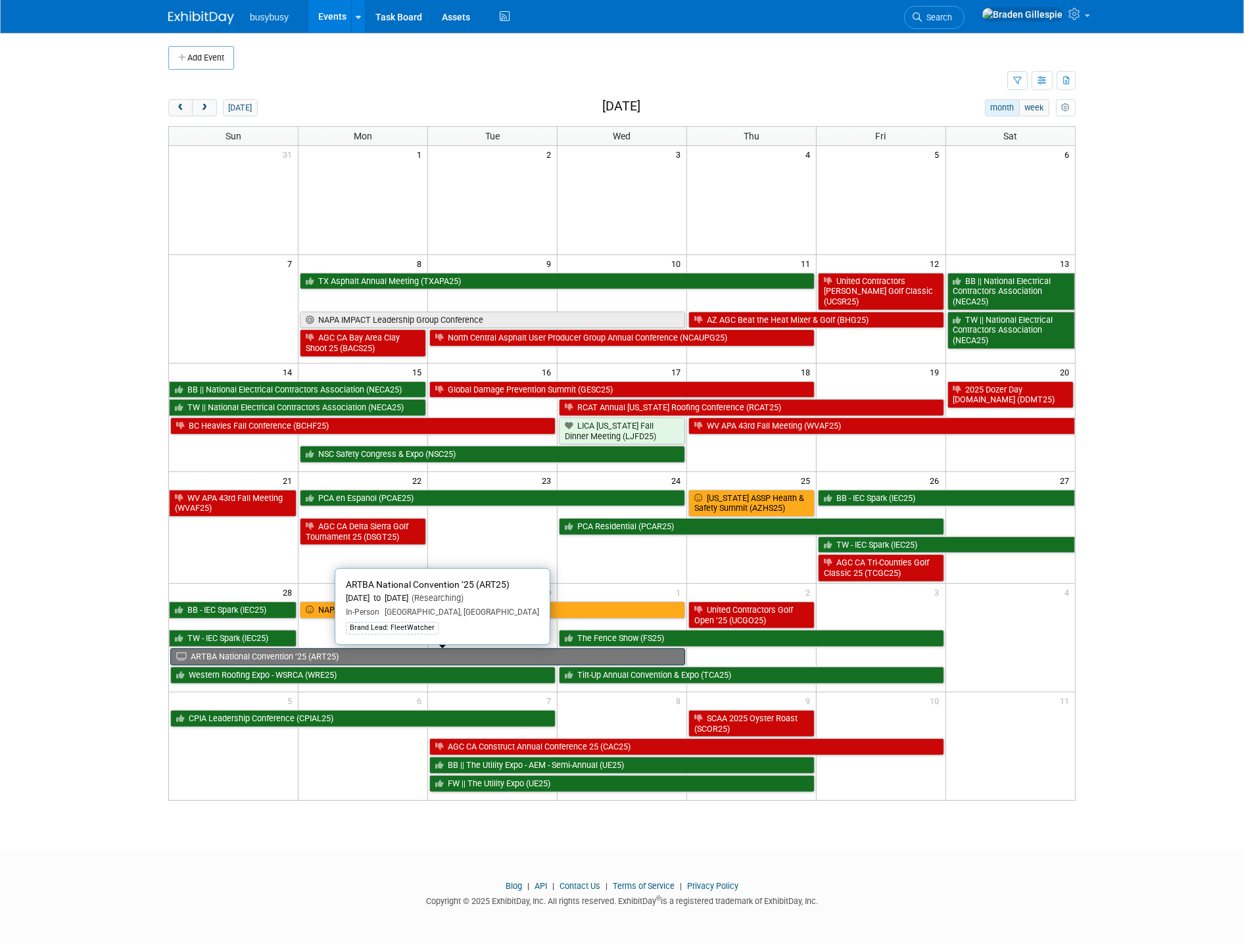
click at [440, 661] on link "ARTBA National Convention ’25 (ART25)" at bounding box center [427, 656] width 515 height 17
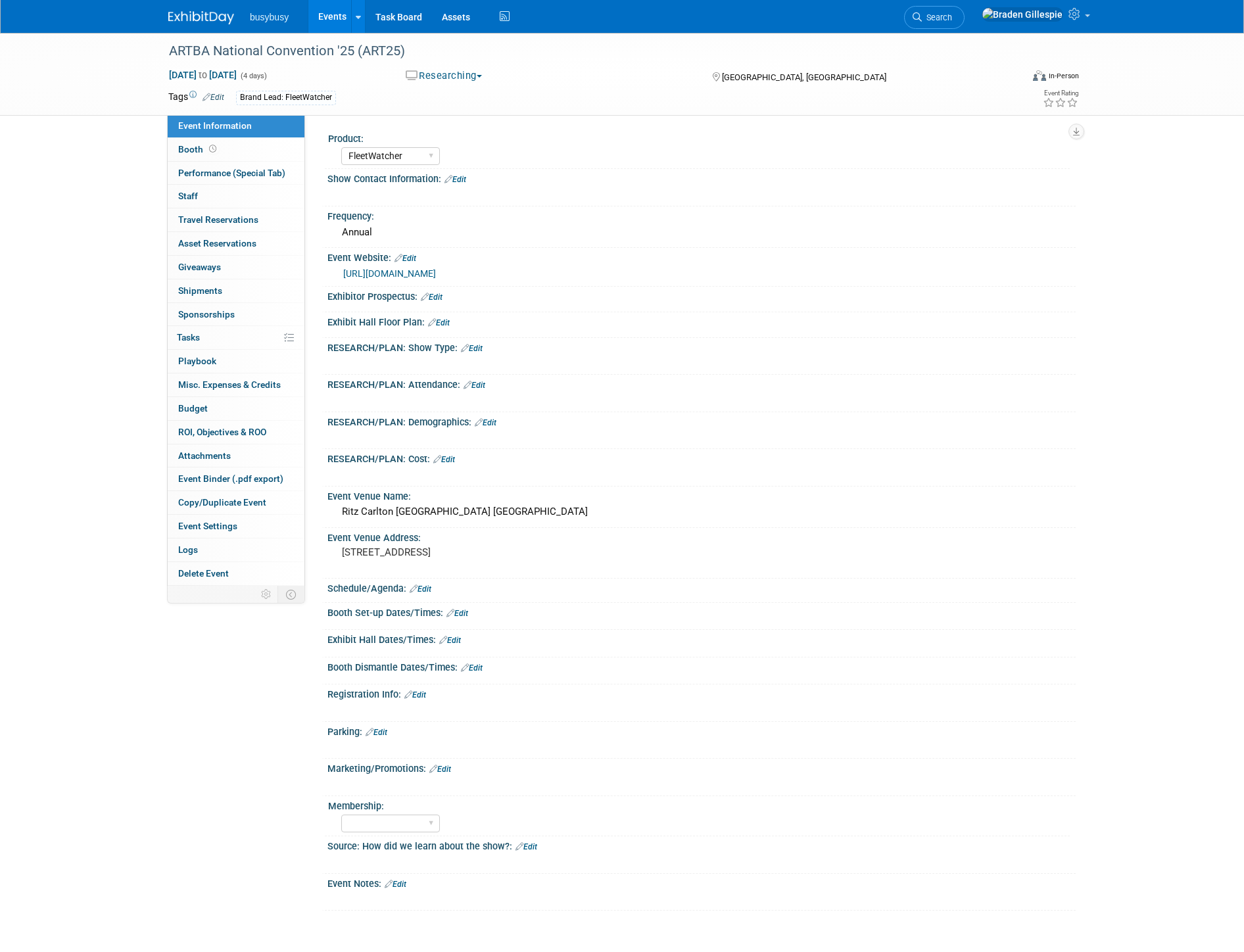
select select "FleetWatcher"
click at [431, 73] on button "Researching" at bounding box center [444, 75] width 86 height 14
click at [466, 112] on link "Considering" at bounding box center [466, 115] width 128 height 18
click at [182, 17] on img at bounding box center [201, 17] width 65 height 13
